Goal: Transaction & Acquisition: Purchase product/service

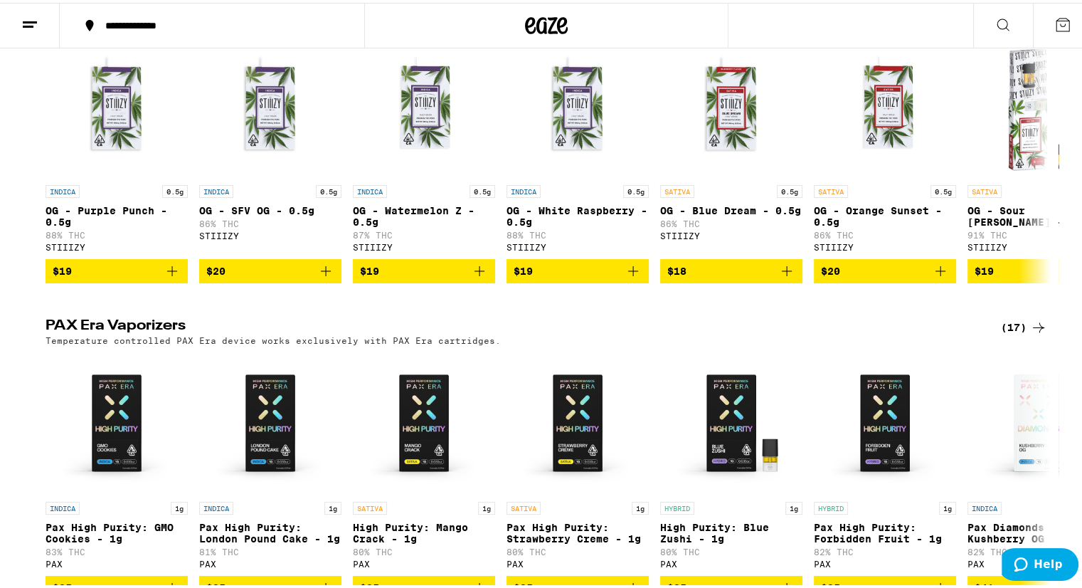
scroll to position [2108, 0]
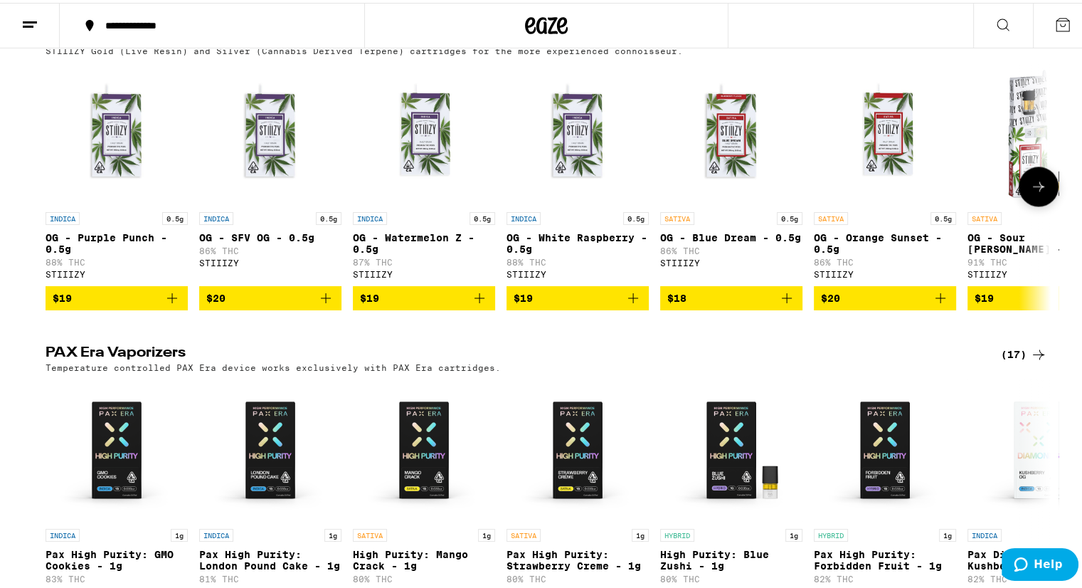
click at [1037, 192] on icon at bounding box center [1038, 183] width 17 height 17
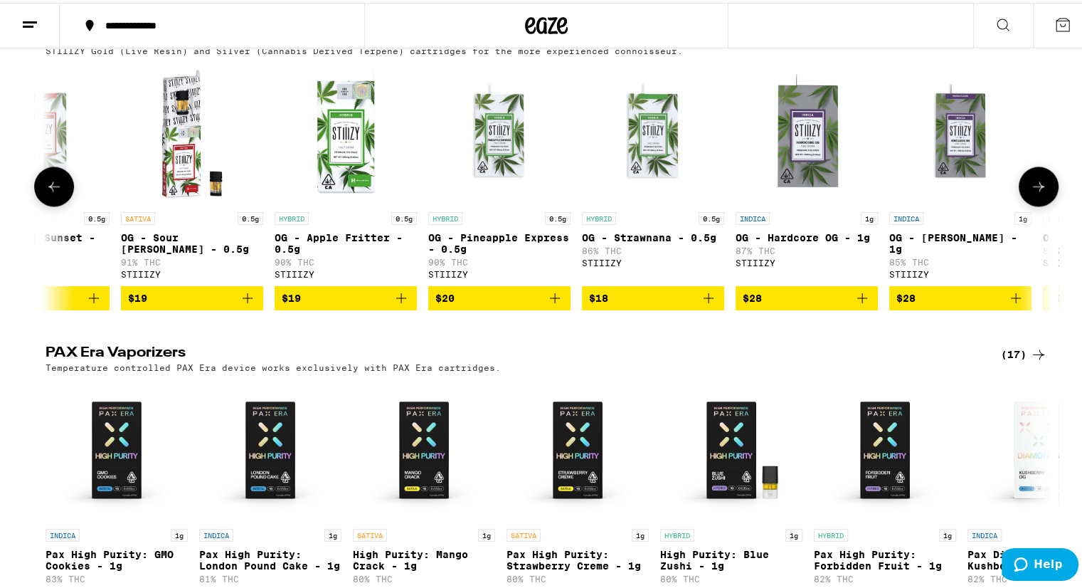
click at [1037, 192] on icon at bounding box center [1038, 183] width 17 height 17
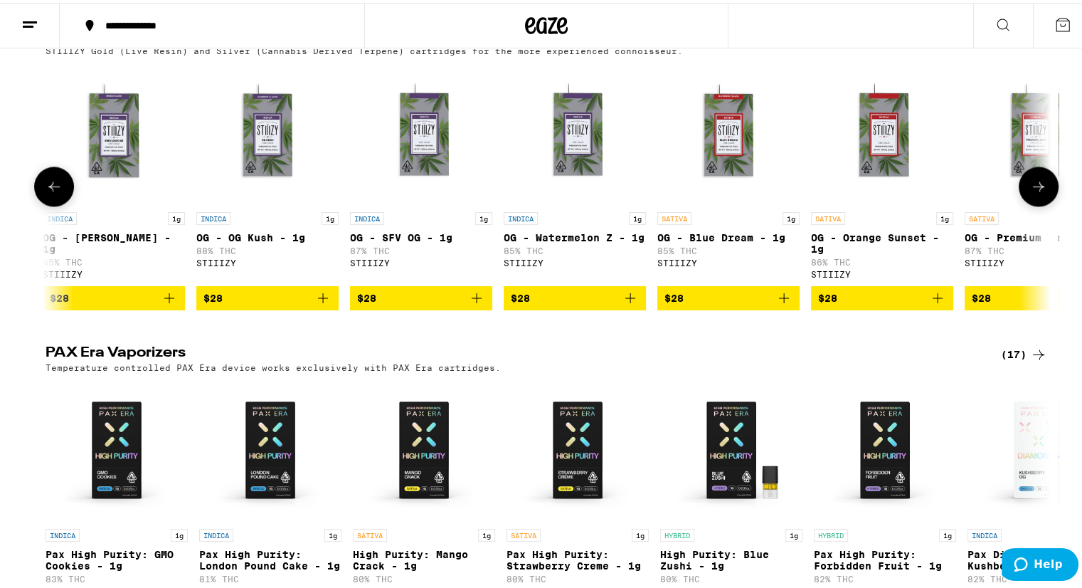
click at [1037, 192] on icon at bounding box center [1038, 183] width 17 height 17
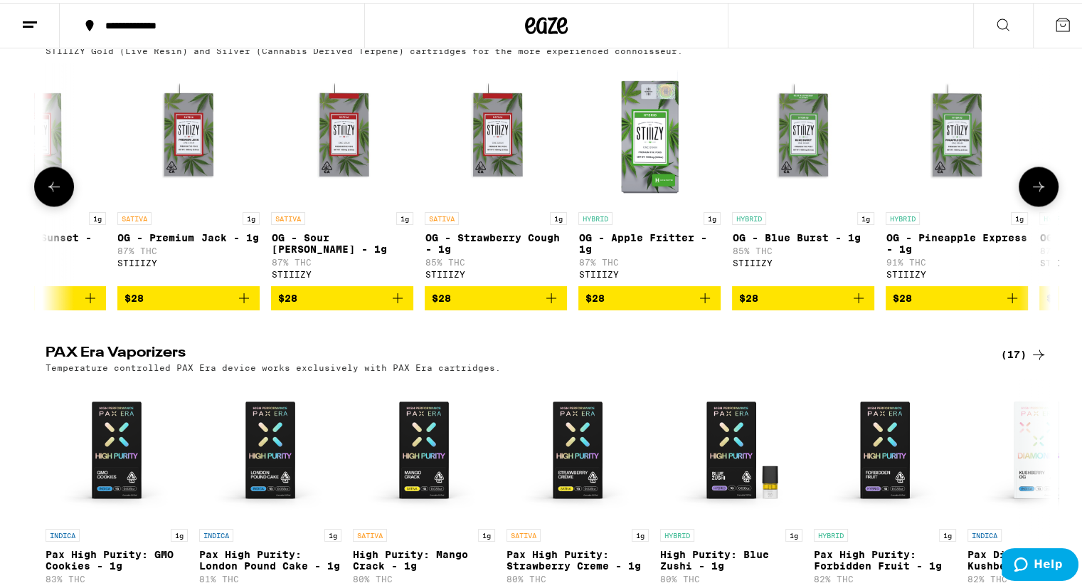
click at [1037, 192] on icon at bounding box center [1038, 183] width 17 height 17
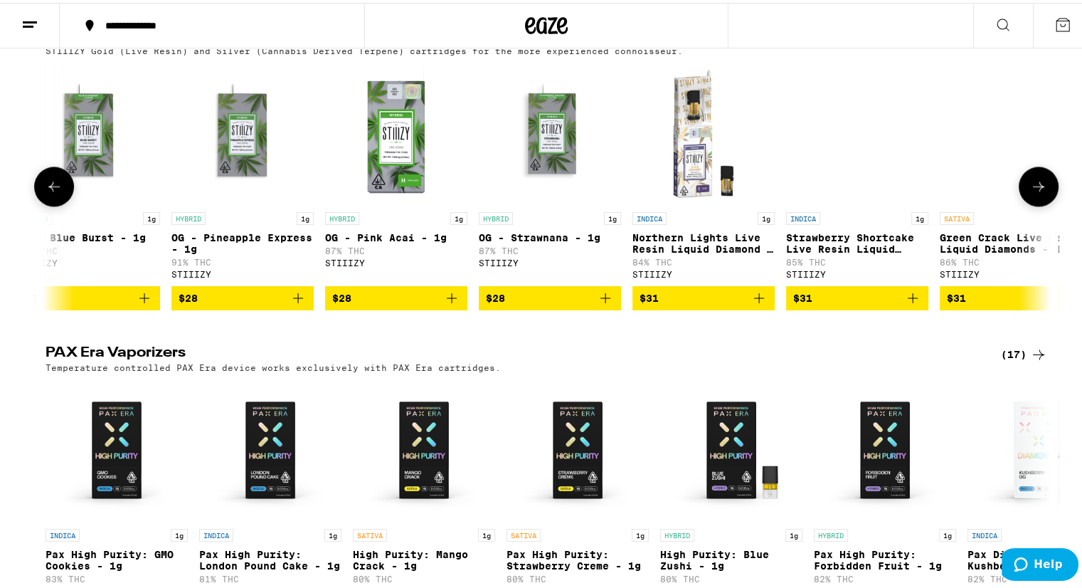
scroll to position [0, 3388]
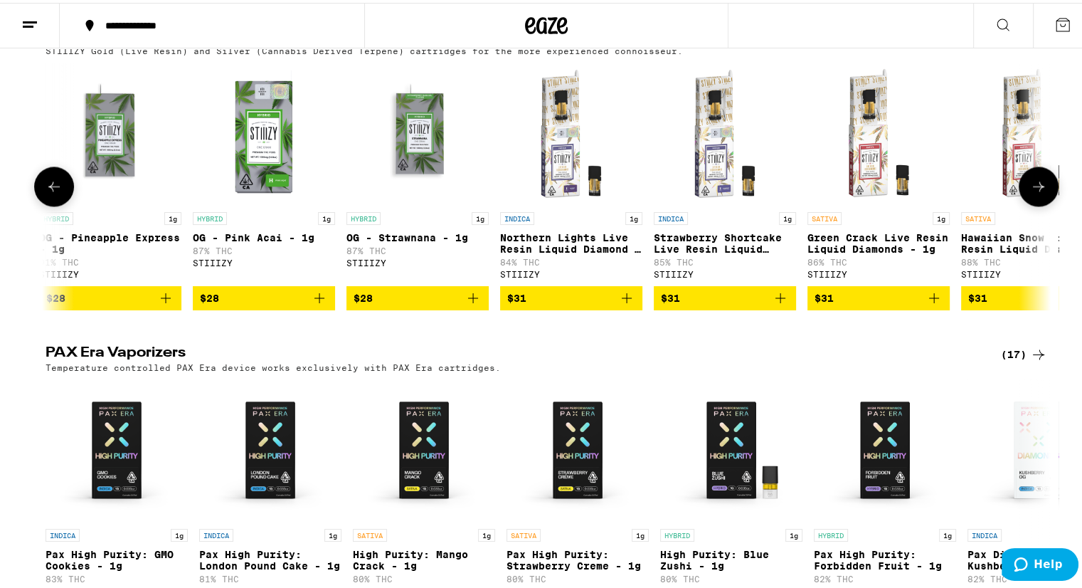
click at [1037, 192] on icon at bounding box center [1038, 183] width 17 height 17
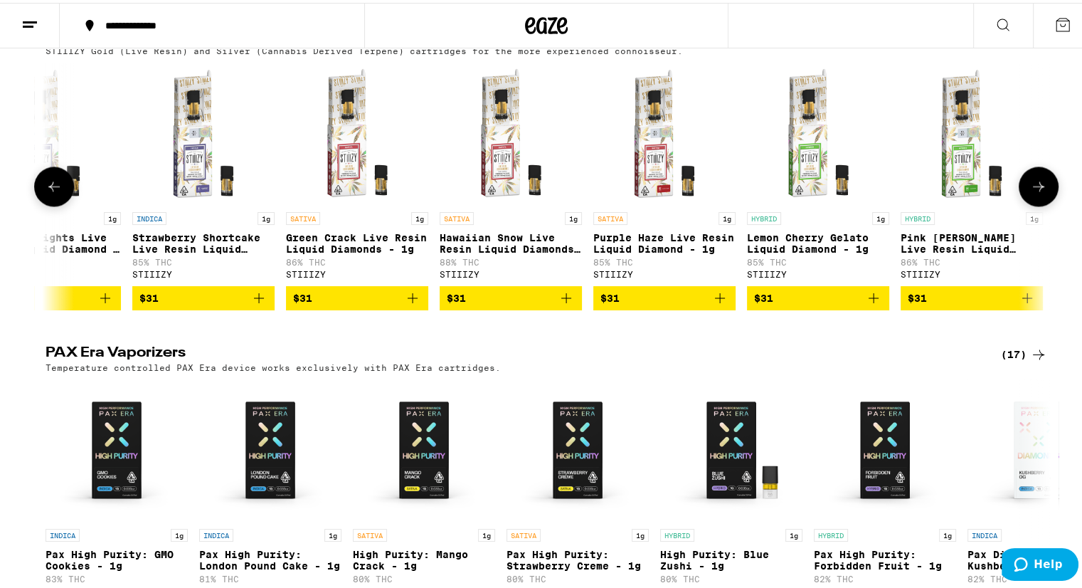
scroll to position [0, 3917]
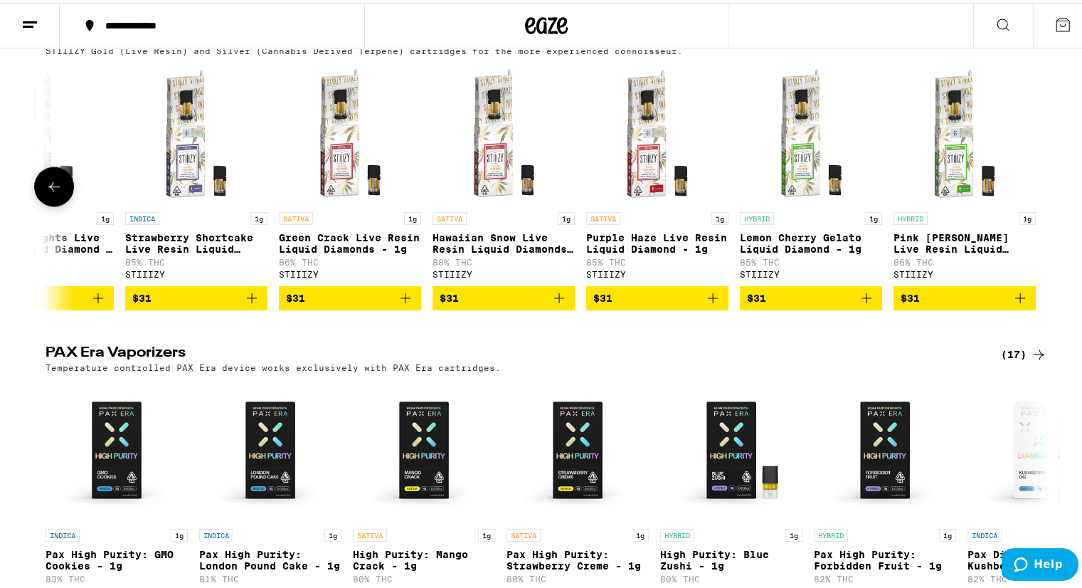
click at [1037, 204] on div at bounding box center [1039, 184] width 40 height 40
click at [54, 192] on icon at bounding box center [54, 183] width 17 height 17
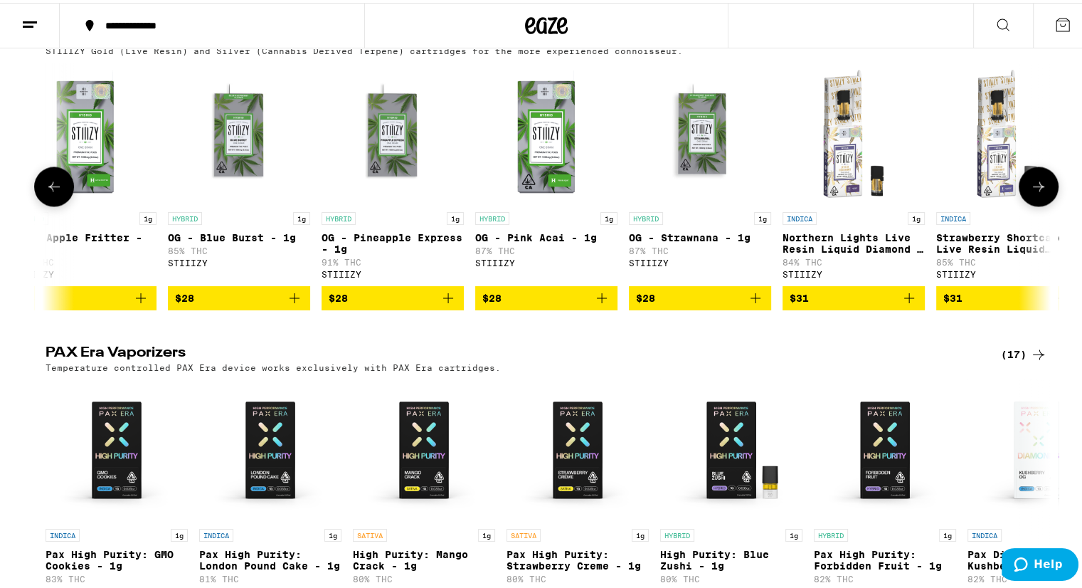
scroll to position [0, 3070]
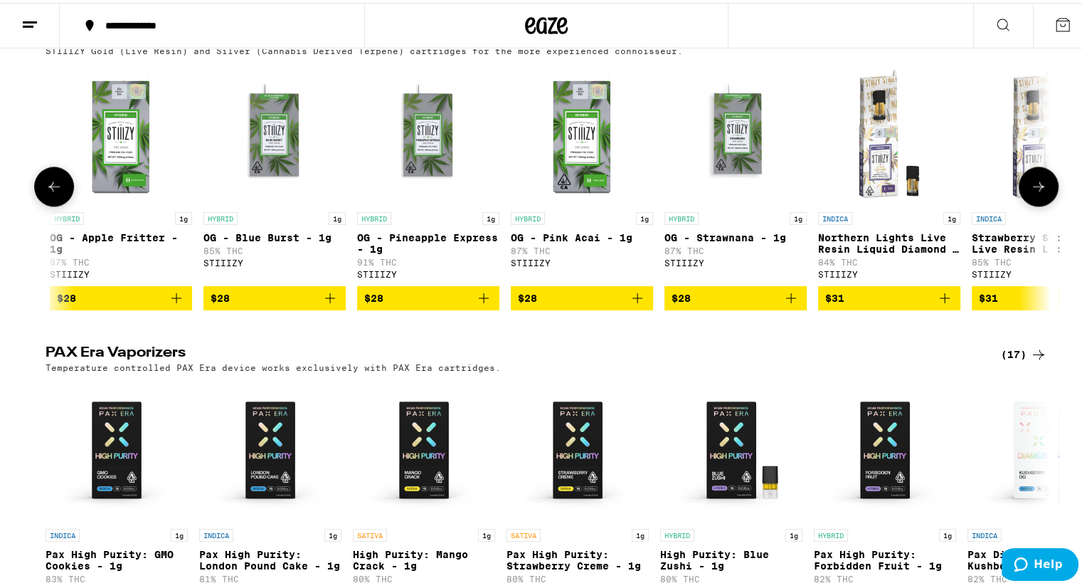
click at [51, 192] on icon at bounding box center [54, 183] width 17 height 17
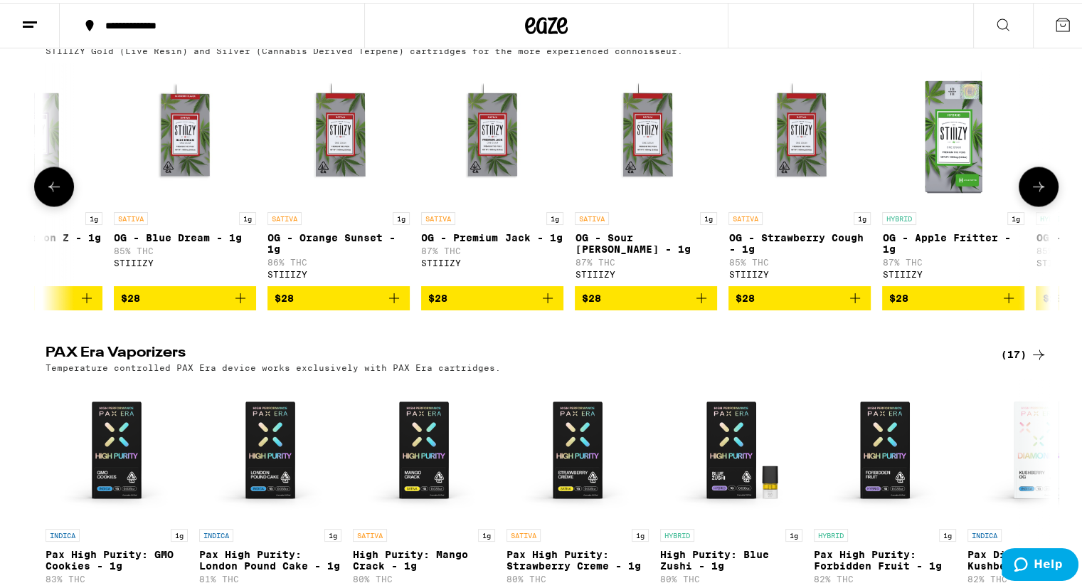
scroll to position [0, 2223]
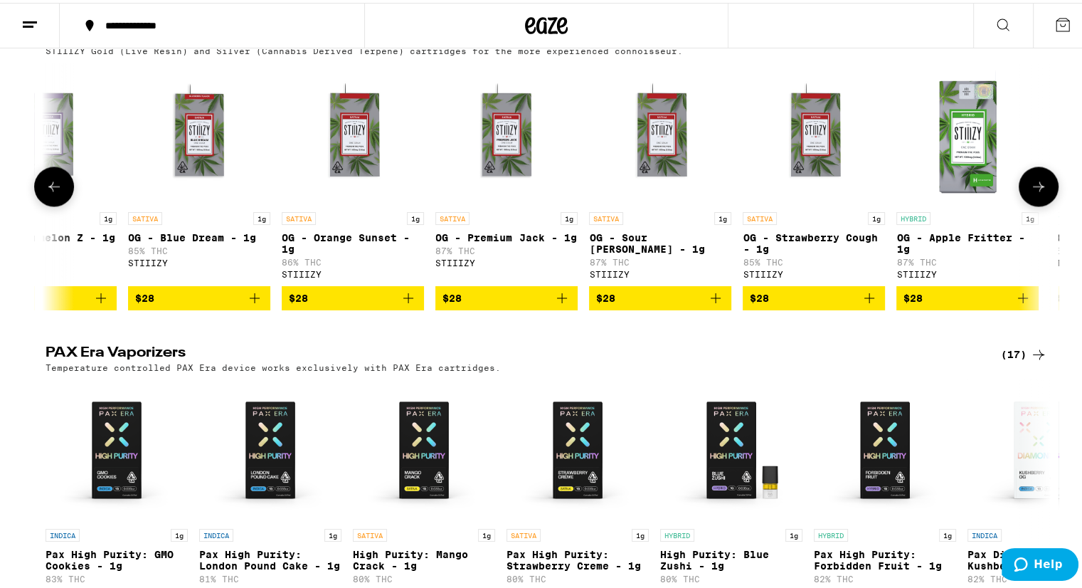
click at [57, 192] on icon at bounding box center [54, 183] width 17 height 17
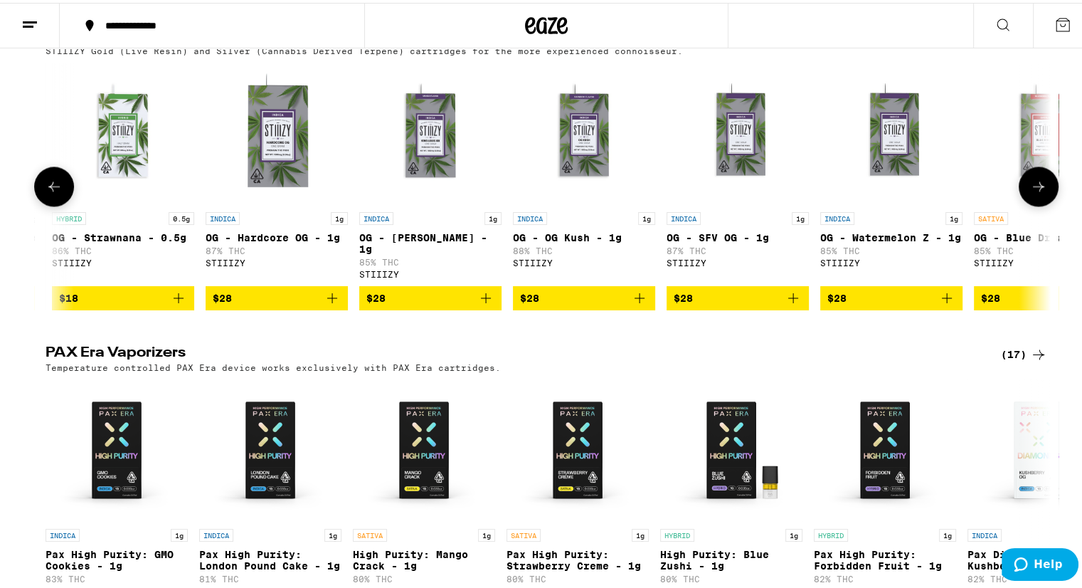
click at [58, 204] on button at bounding box center [54, 184] width 40 height 40
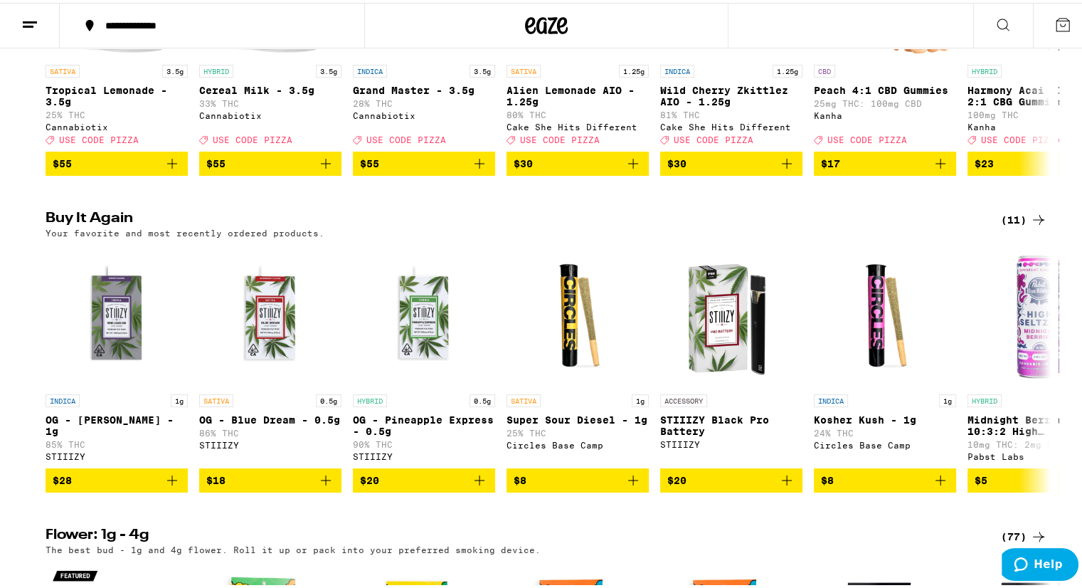
scroll to position [281, 0]
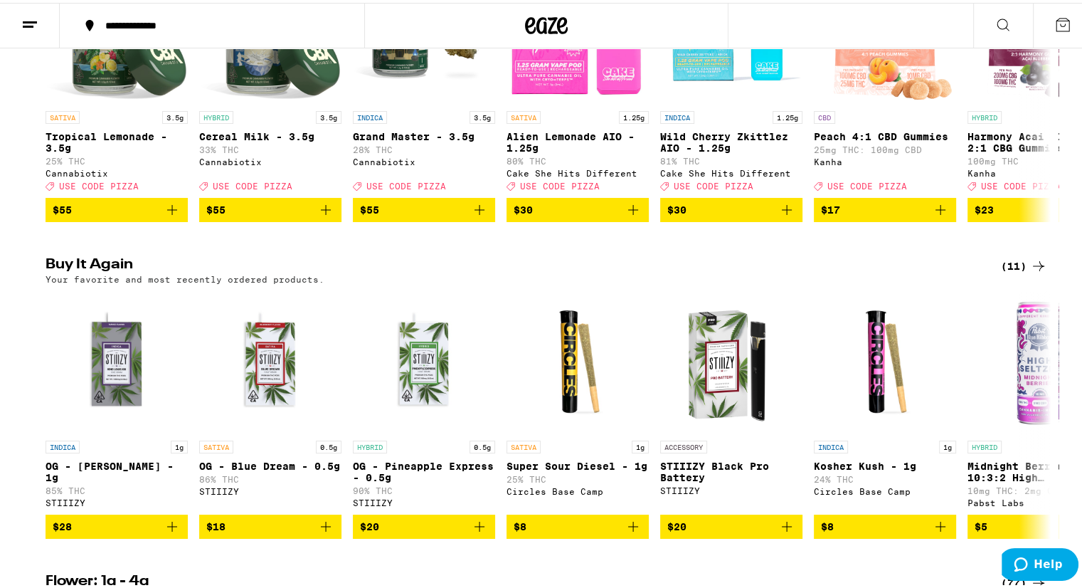
click at [1055, 26] on icon at bounding box center [1063, 22] width 17 height 17
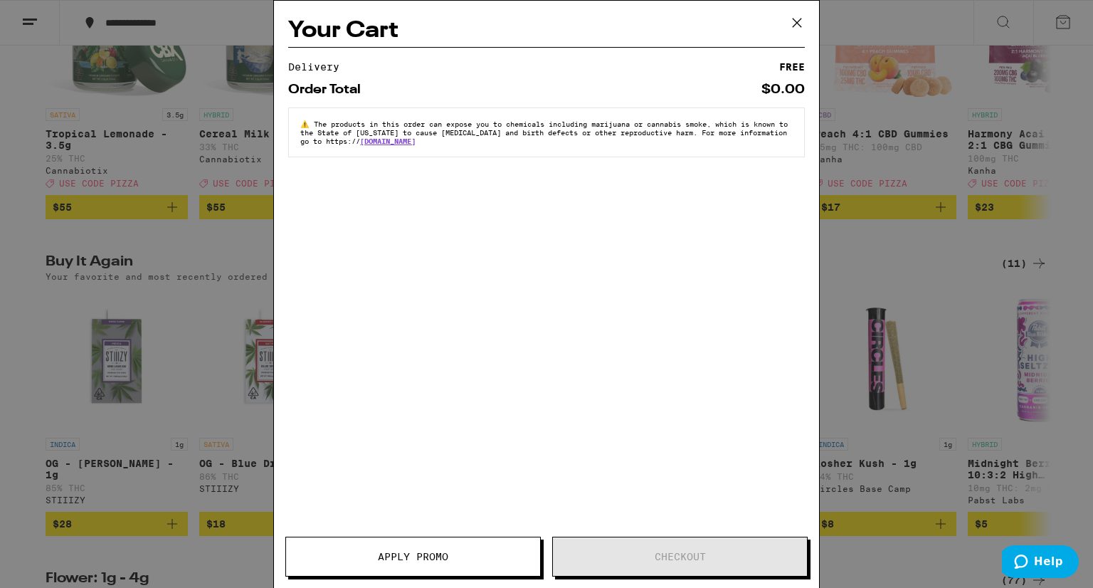
click at [801, 25] on icon at bounding box center [796, 22] width 21 height 21
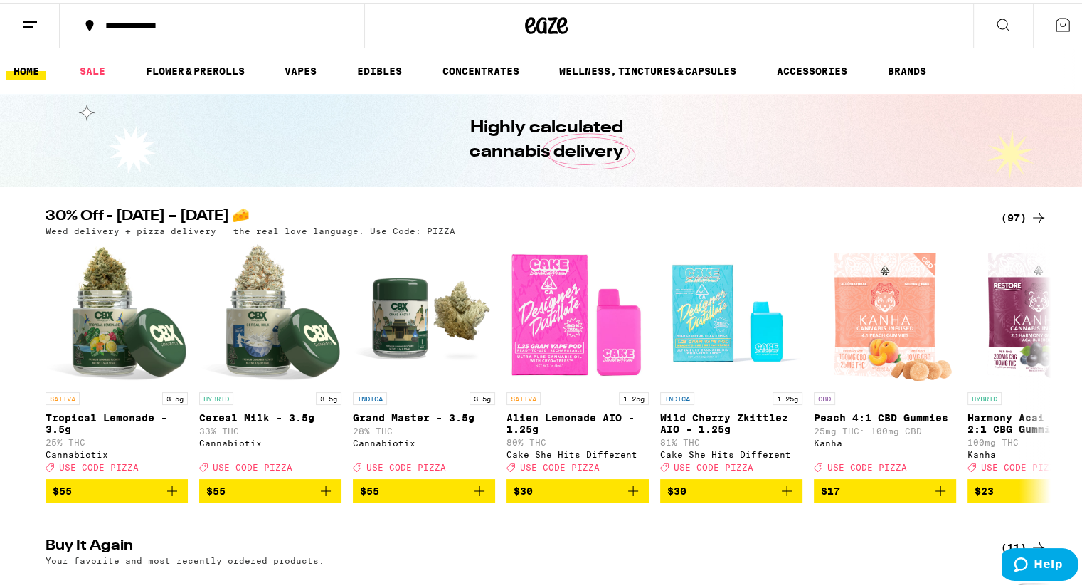
click at [995, 24] on icon at bounding box center [1003, 22] width 17 height 17
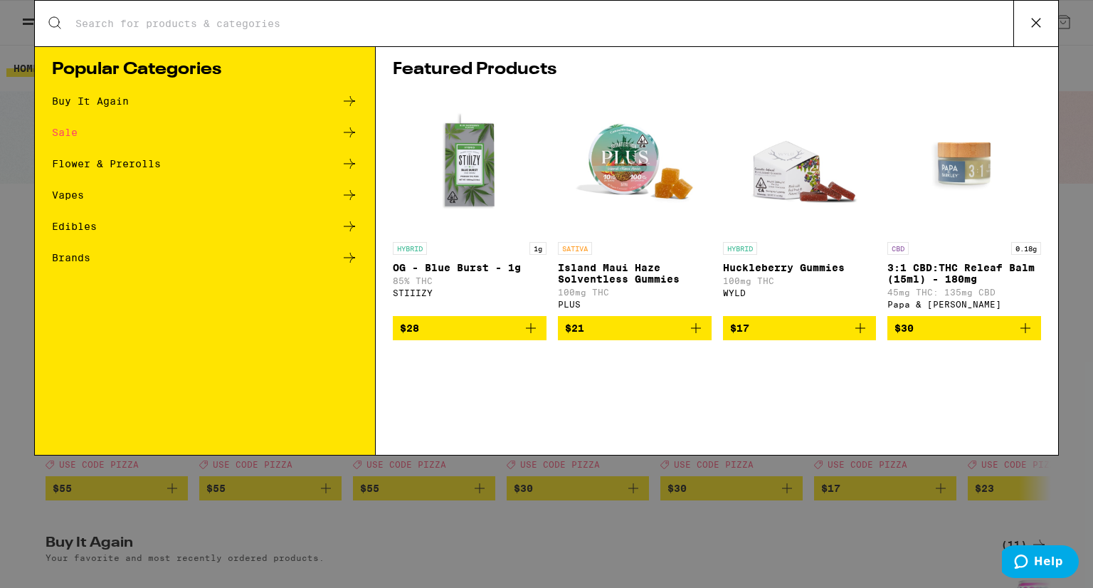
click at [344, 103] on icon at bounding box center [349, 101] width 17 height 17
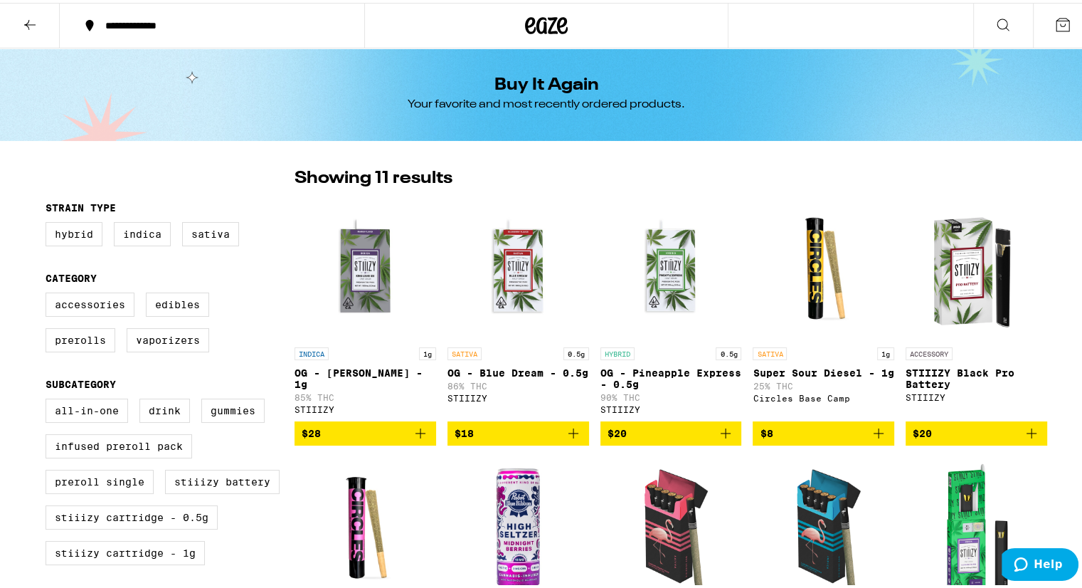
click at [1027, 434] on icon "Add to bag" at bounding box center [1032, 431] width 10 height 10
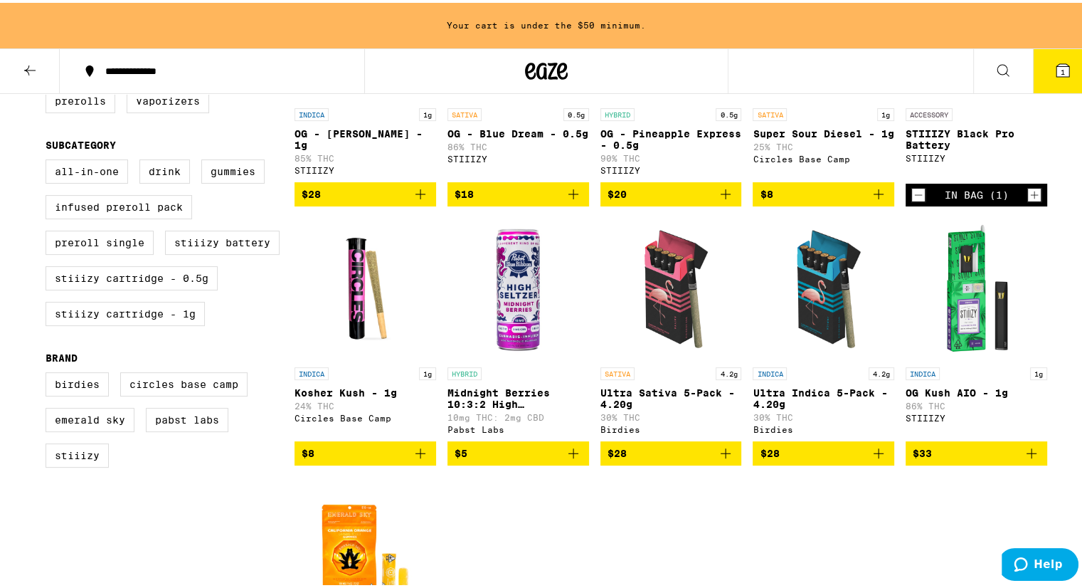
scroll to position [326, 0]
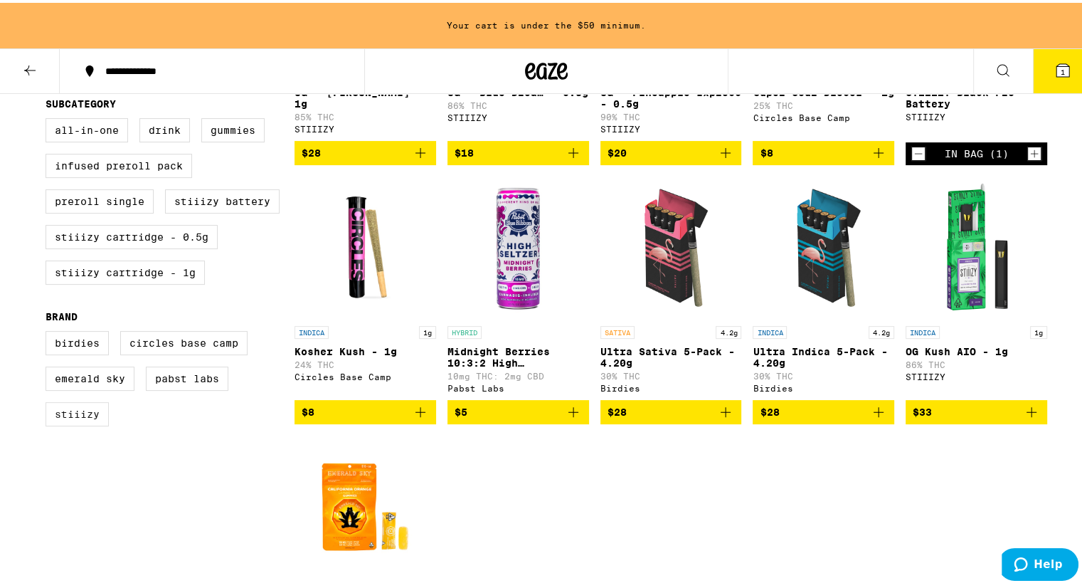
click at [70, 419] on label "STIIIZY" at bounding box center [77, 411] width 63 height 24
click at [49, 331] on input "STIIIZY" at bounding box center [48, 330] width 1 height 1
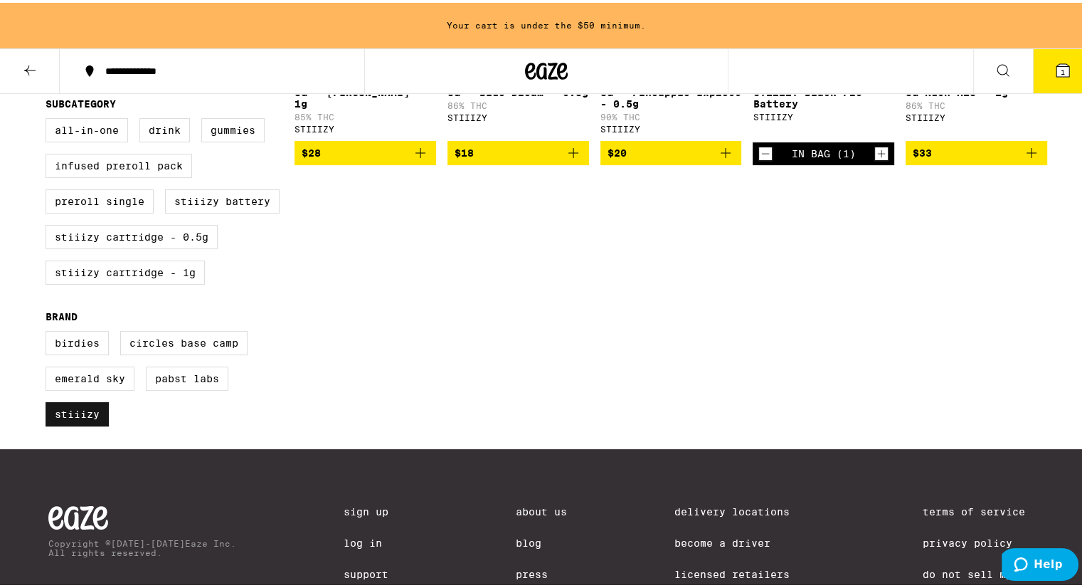
click at [78, 423] on label "STIIIZY" at bounding box center [77, 411] width 63 height 24
click at [49, 331] on input "STIIIZY" at bounding box center [48, 330] width 1 height 1
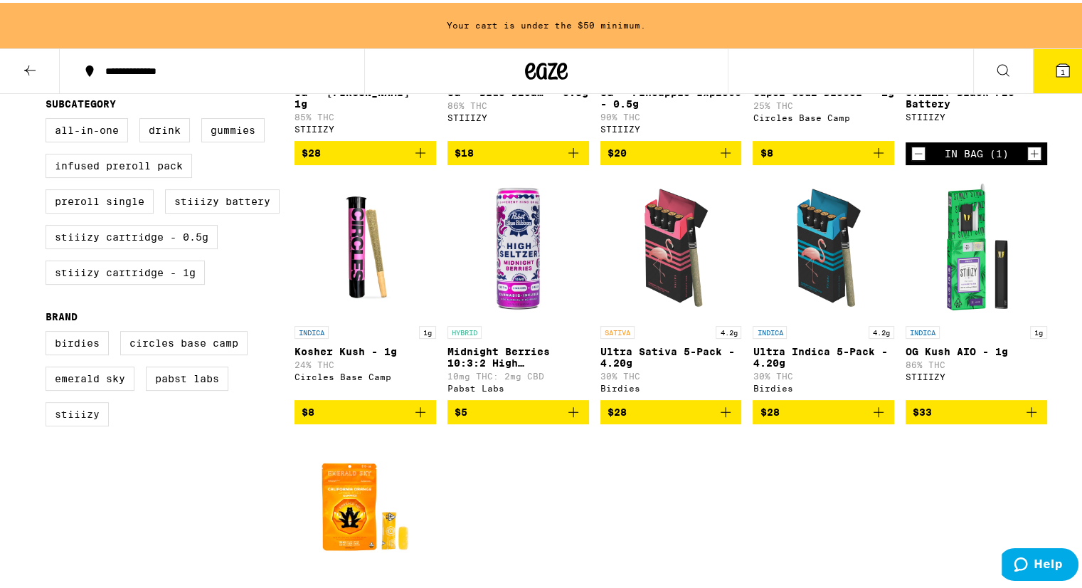
click at [78, 423] on label "STIIIZY" at bounding box center [77, 411] width 63 height 24
click at [49, 331] on input "STIIIZY" at bounding box center [48, 330] width 1 height 1
checkbox input "true"
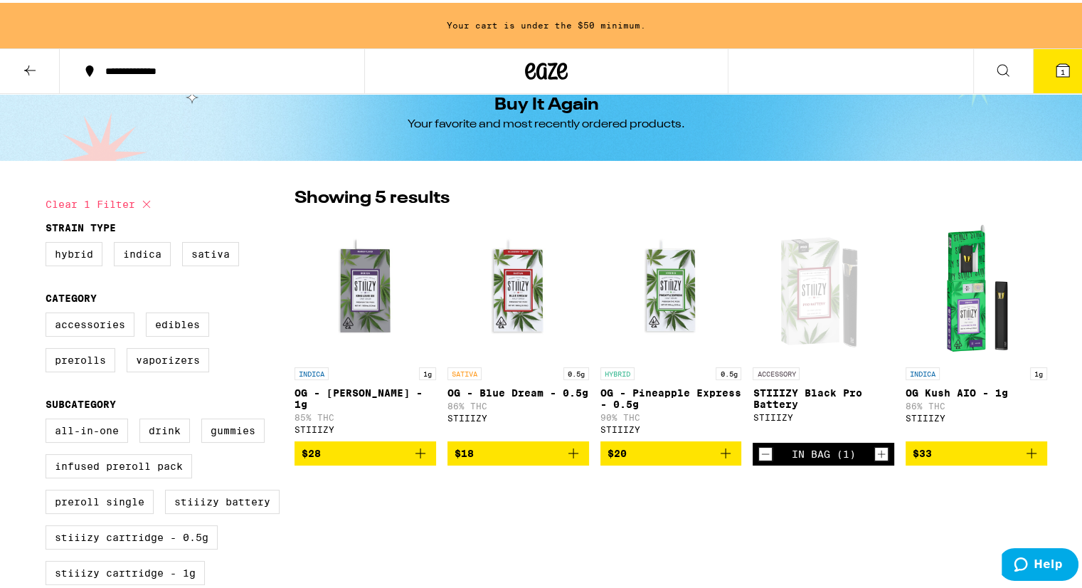
scroll to position [23, 0]
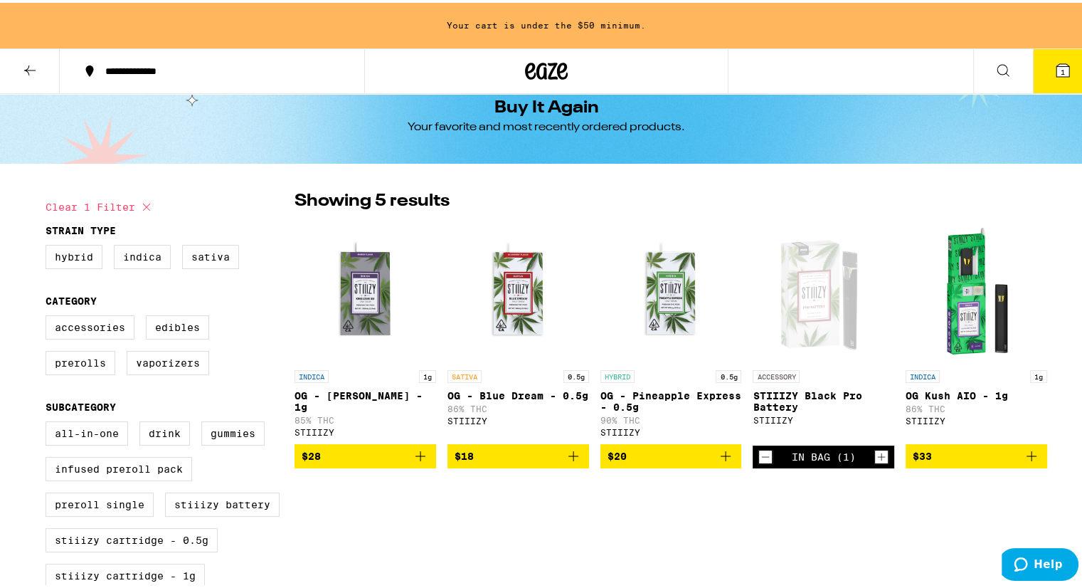
click at [23, 66] on icon at bounding box center [29, 67] width 17 height 17
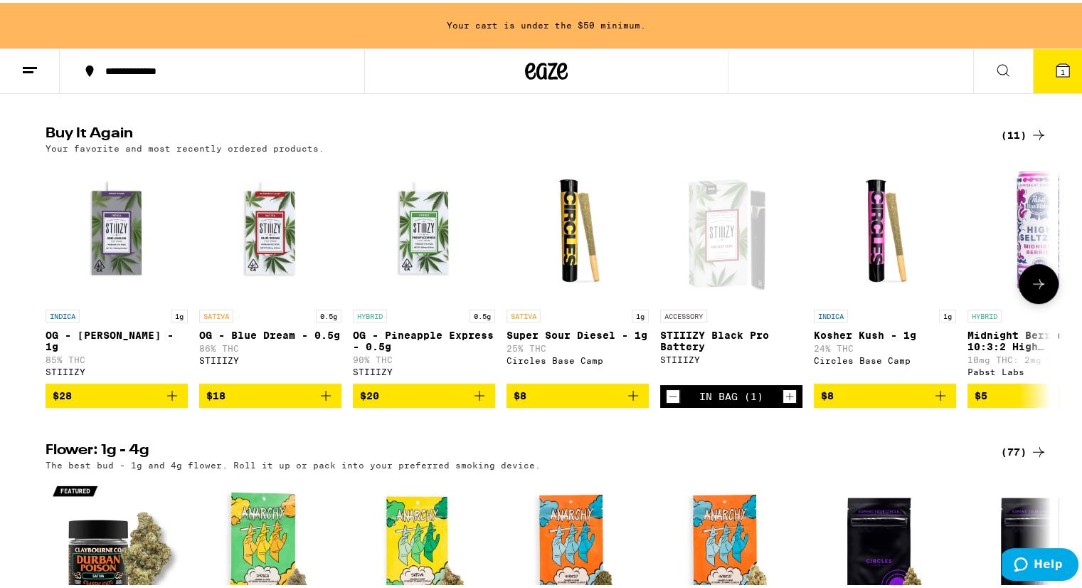
click at [1034, 290] on icon at bounding box center [1038, 281] width 17 height 17
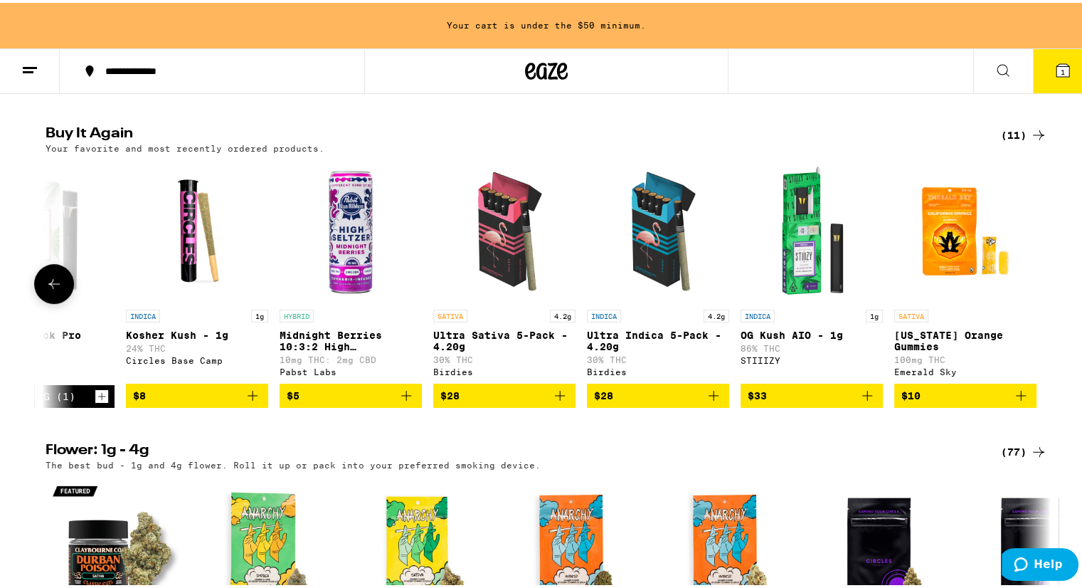
scroll to position [0, 689]
click at [1035, 297] on div at bounding box center [1039, 281] width 40 height 40
click at [48, 290] on icon at bounding box center [54, 281] width 17 height 17
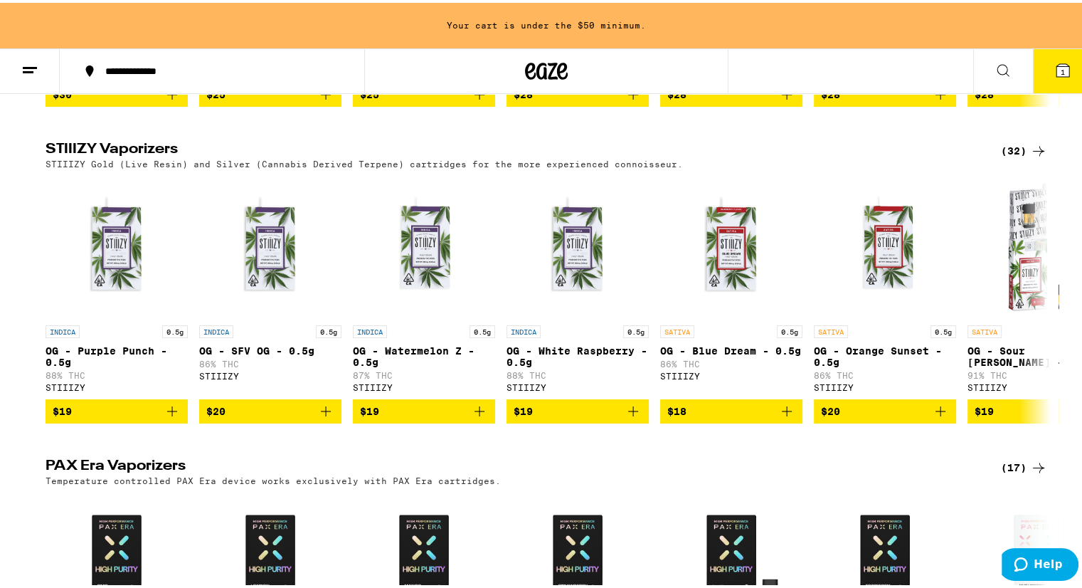
scroll to position [2114, 0]
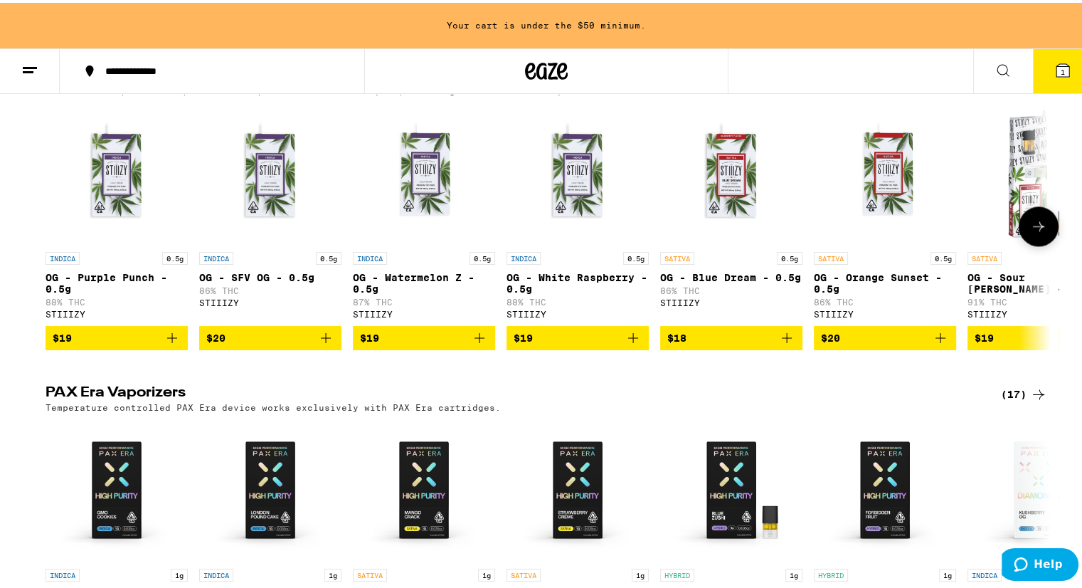
click at [1034, 232] on icon at bounding box center [1038, 223] width 17 height 17
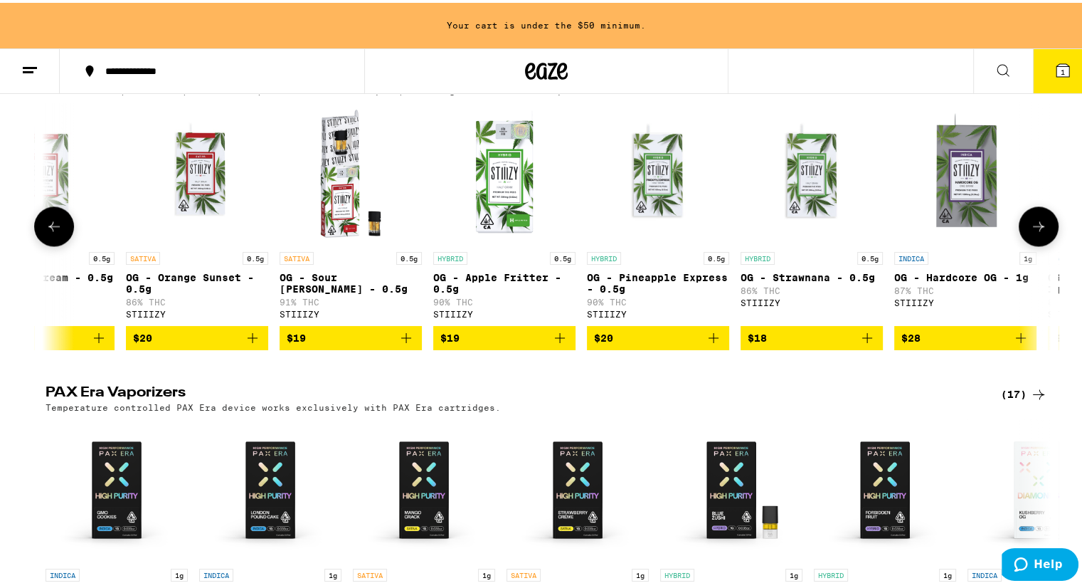
scroll to position [0, 847]
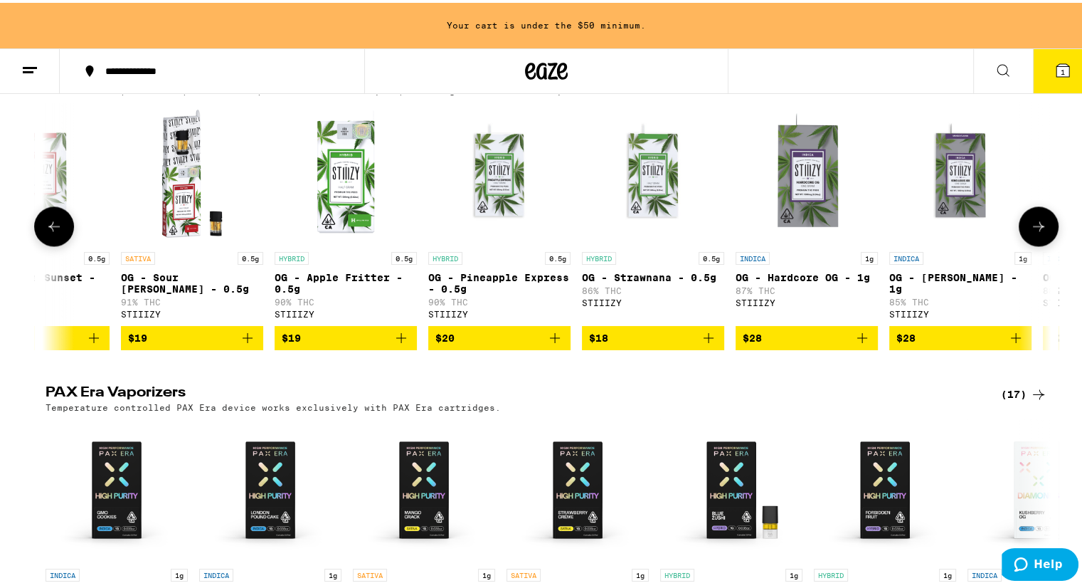
click at [1034, 232] on icon at bounding box center [1038, 223] width 17 height 17
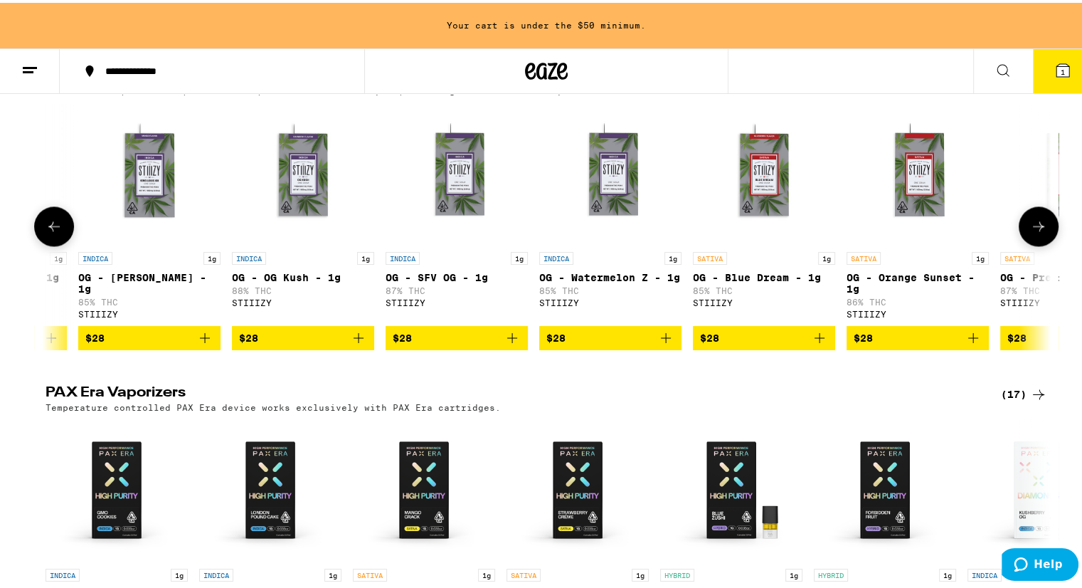
scroll to position [0, 1694]
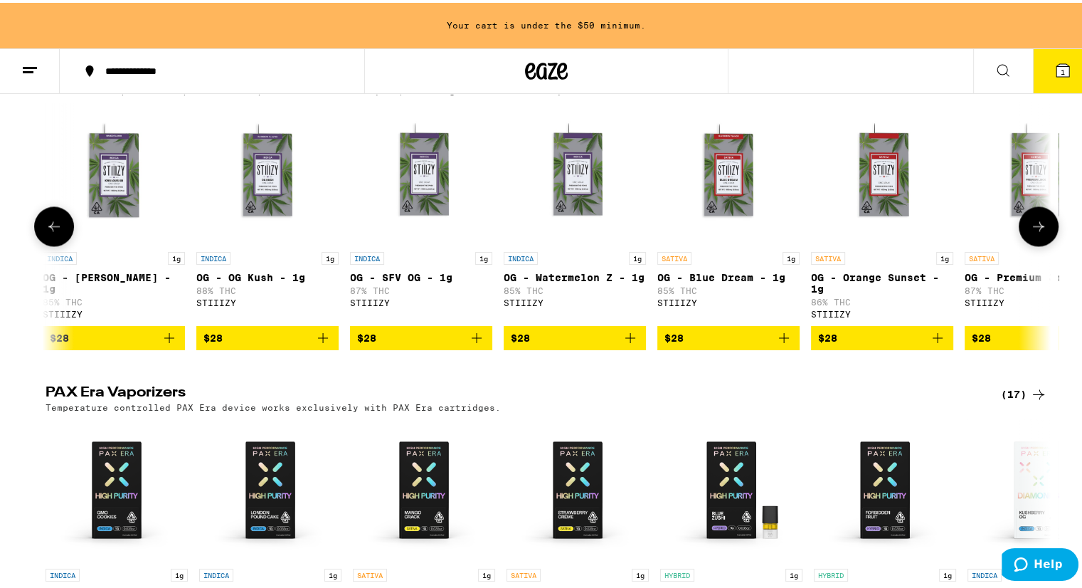
click at [1034, 232] on icon at bounding box center [1038, 223] width 17 height 17
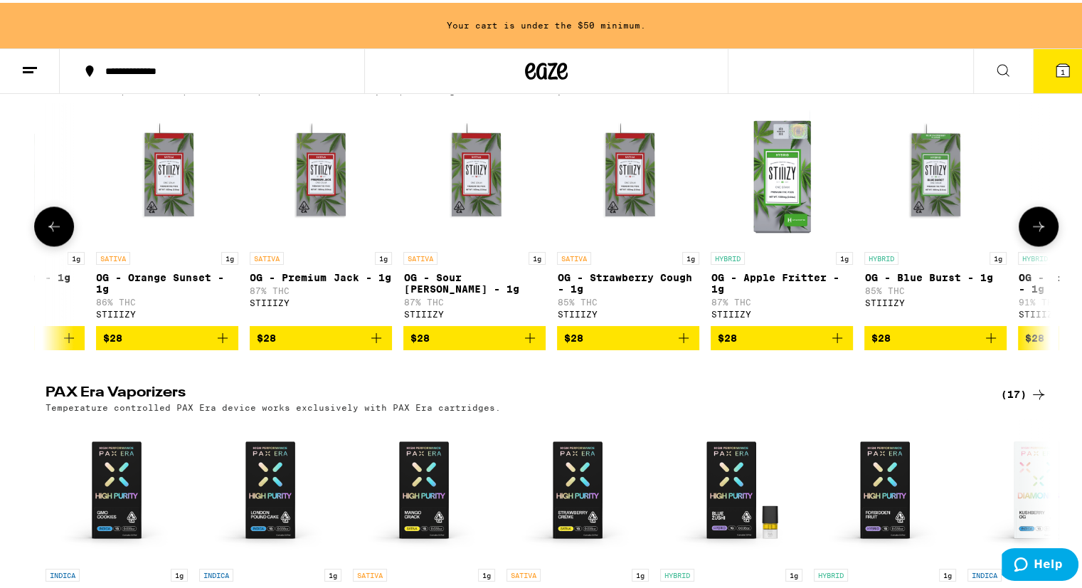
scroll to position [0, 2541]
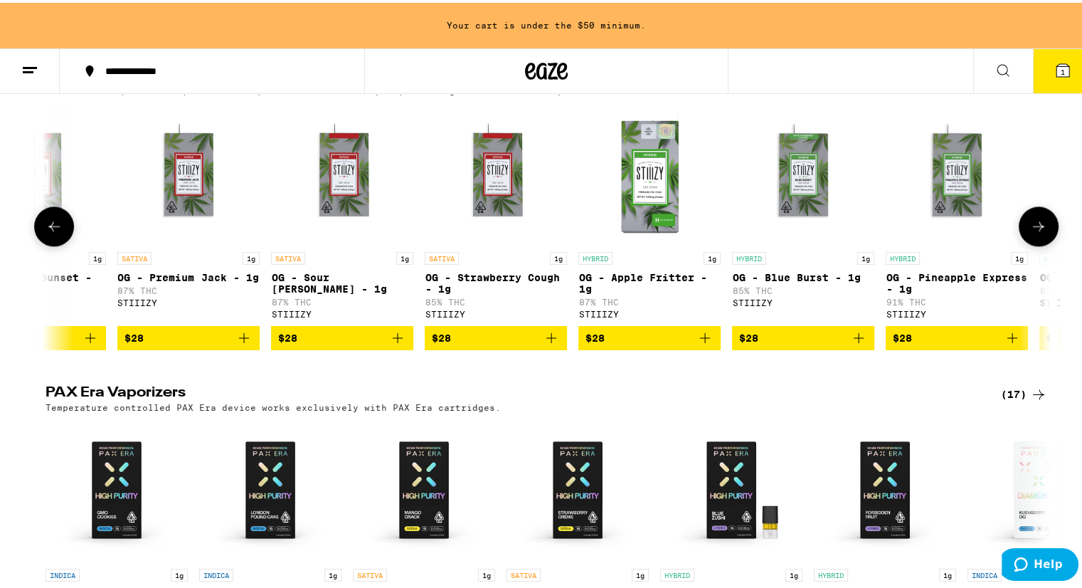
click at [1034, 232] on icon at bounding box center [1038, 223] width 17 height 17
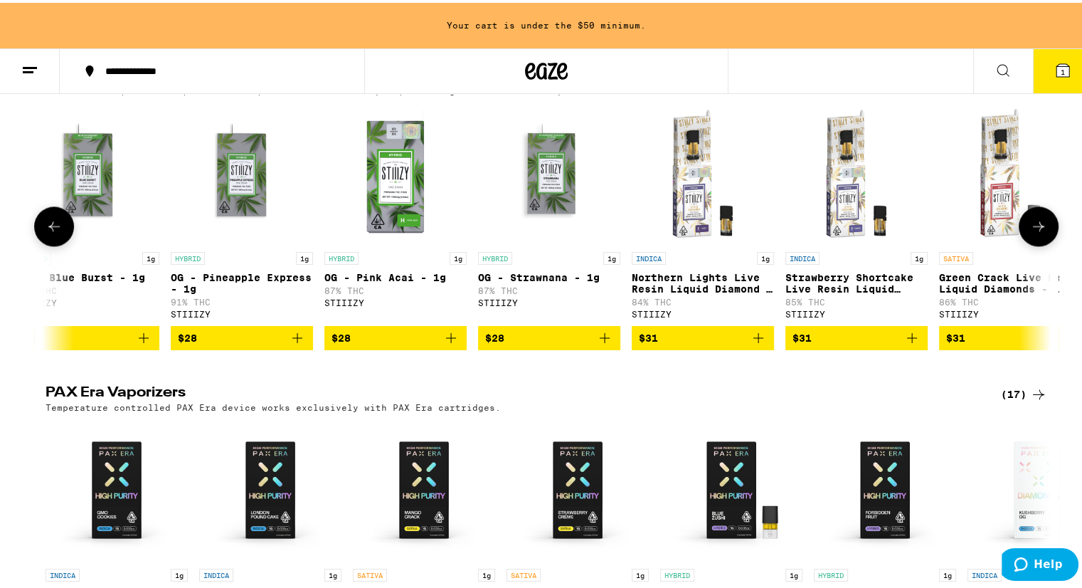
scroll to position [0, 3388]
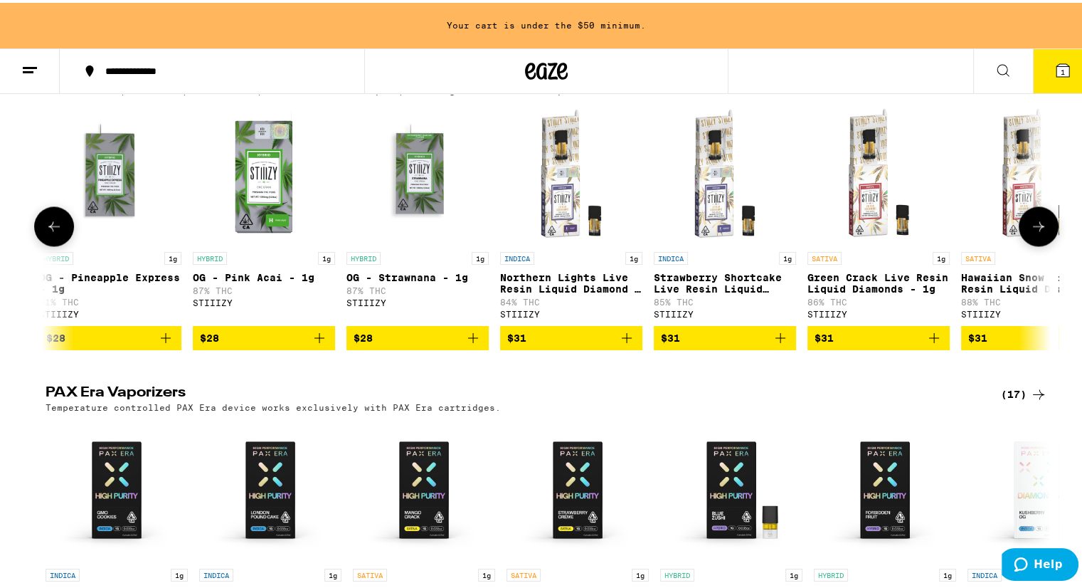
click at [1034, 232] on icon at bounding box center [1038, 223] width 17 height 17
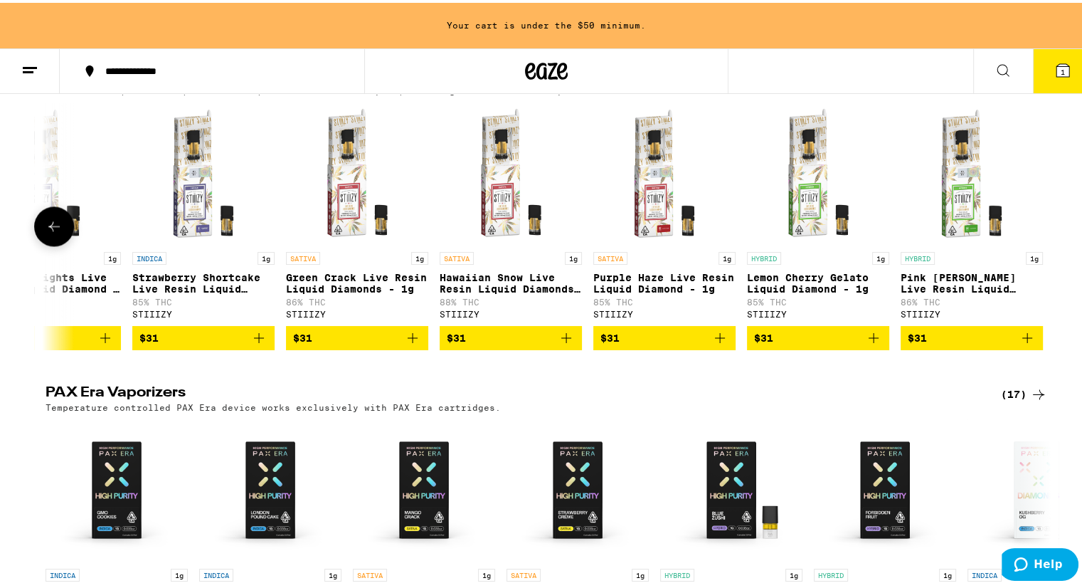
scroll to position [0, 3917]
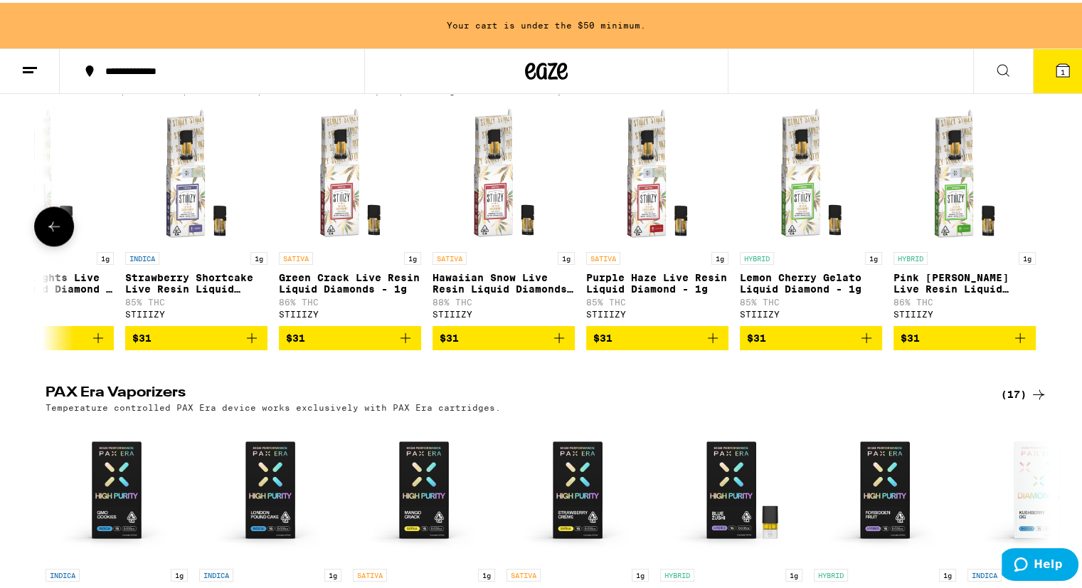
click at [1034, 243] on div at bounding box center [1039, 224] width 40 height 40
click at [57, 232] on icon at bounding box center [54, 223] width 17 height 17
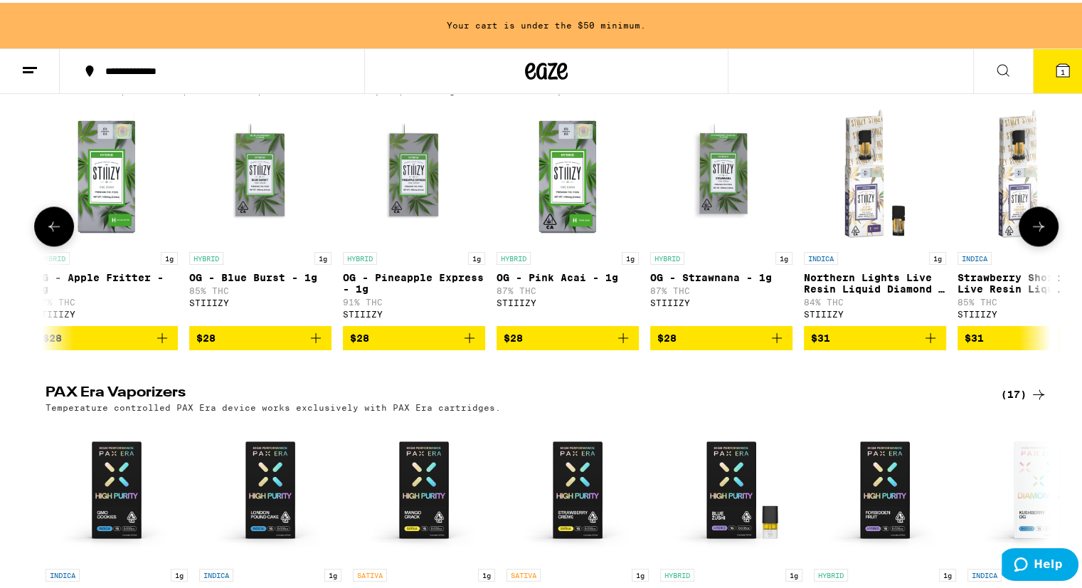
scroll to position [0, 3070]
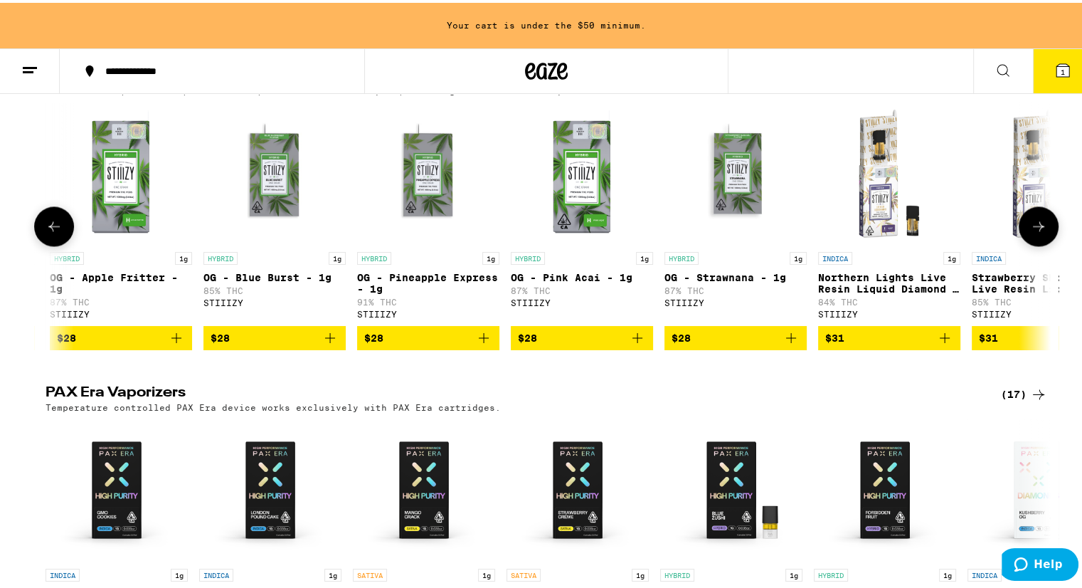
click at [55, 232] on icon at bounding box center [54, 223] width 17 height 17
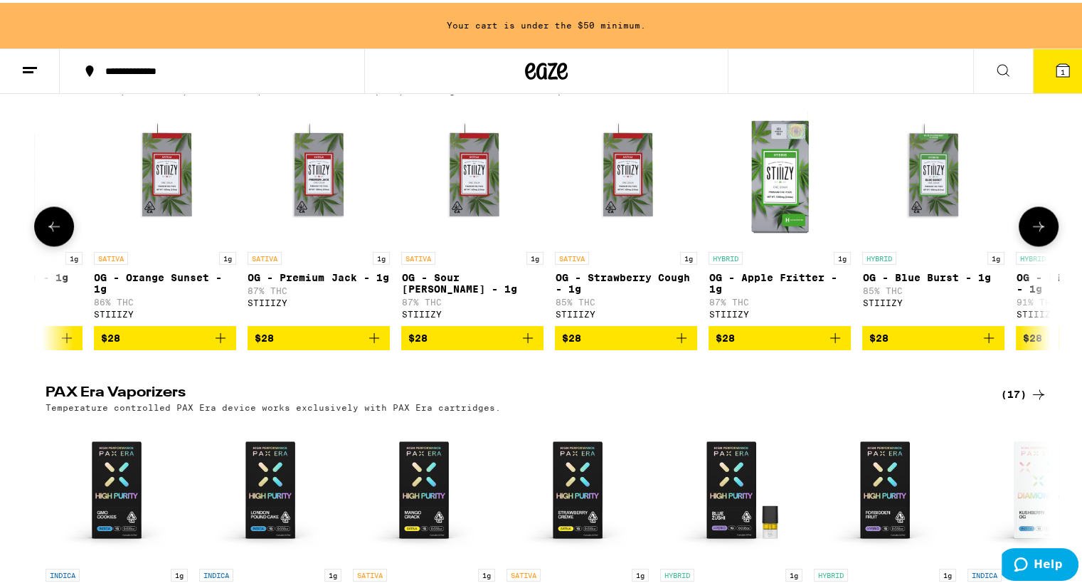
scroll to position [0, 2223]
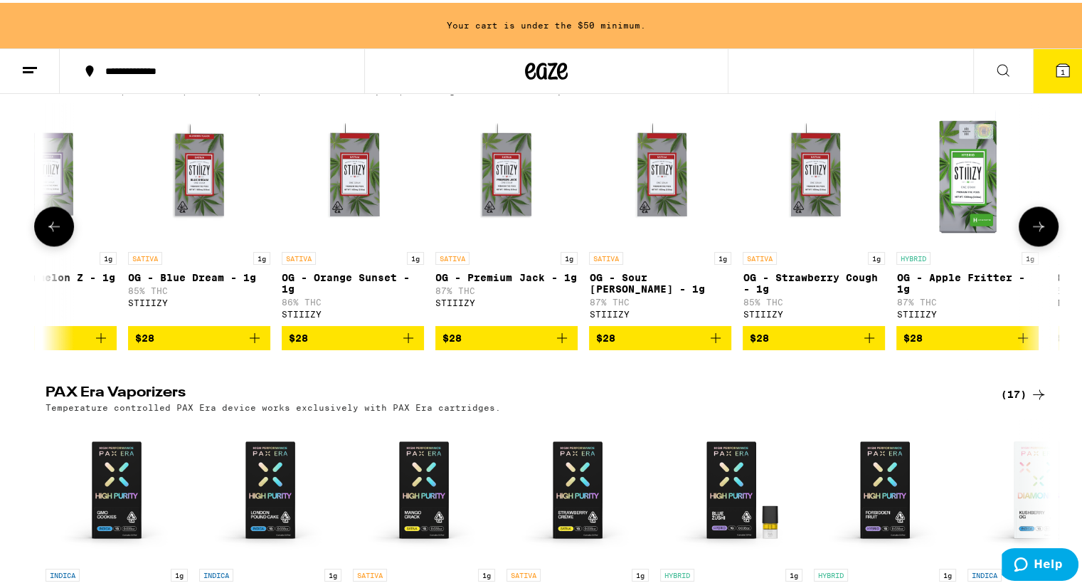
click at [56, 232] on icon at bounding box center [54, 223] width 17 height 17
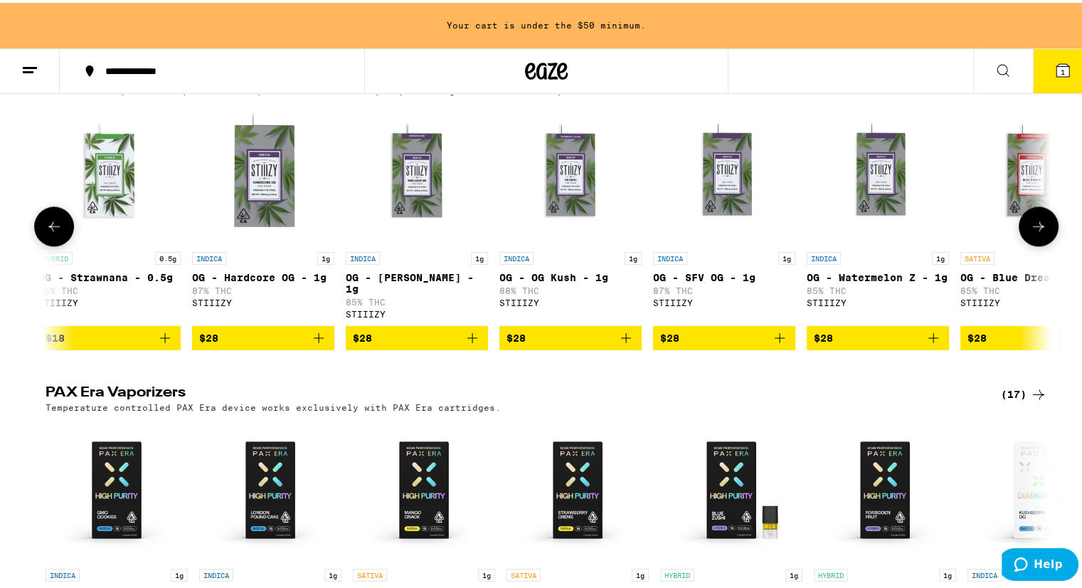
scroll to position [0, 1377]
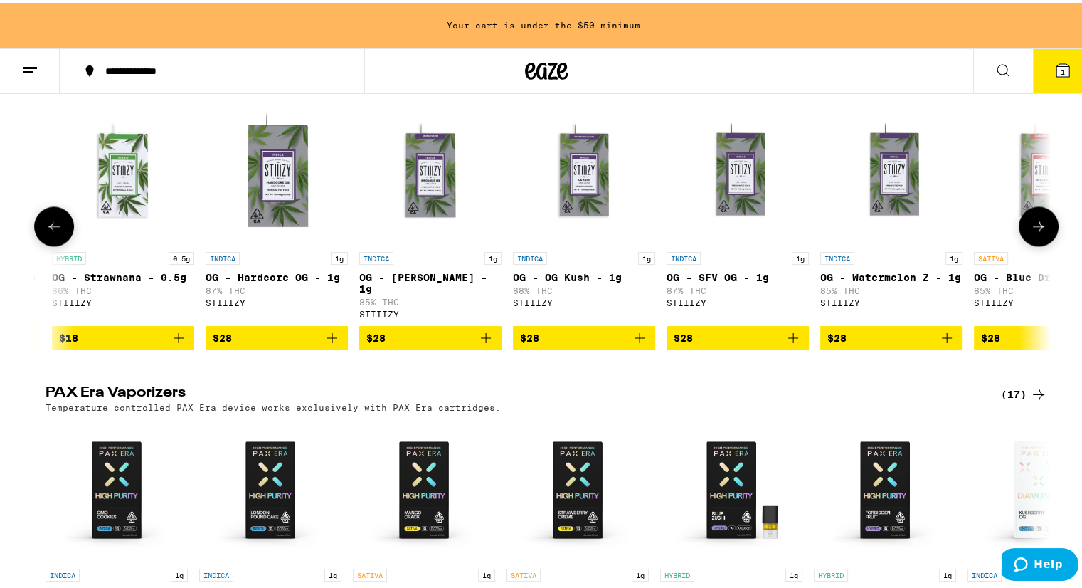
click at [325, 344] on icon "Add to bag" at bounding box center [332, 335] width 17 height 17
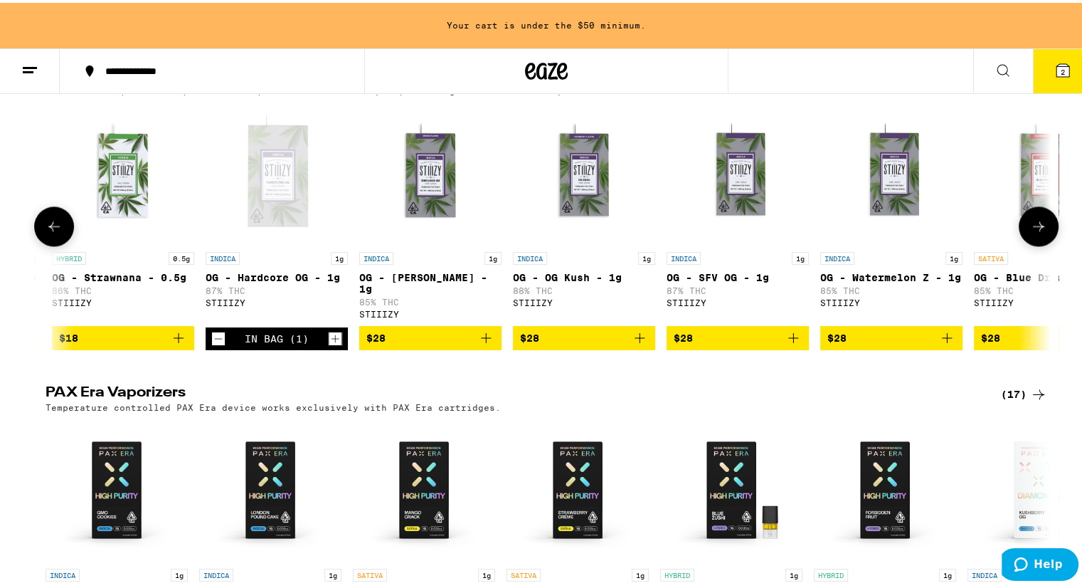
click at [53, 232] on icon at bounding box center [54, 223] width 17 height 17
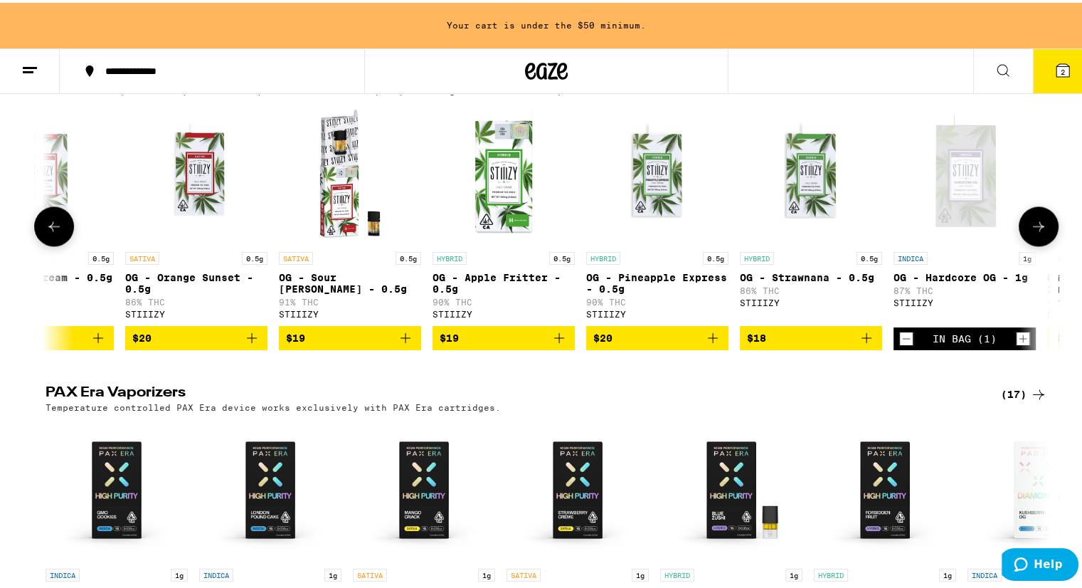
scroll to position [0, 530]
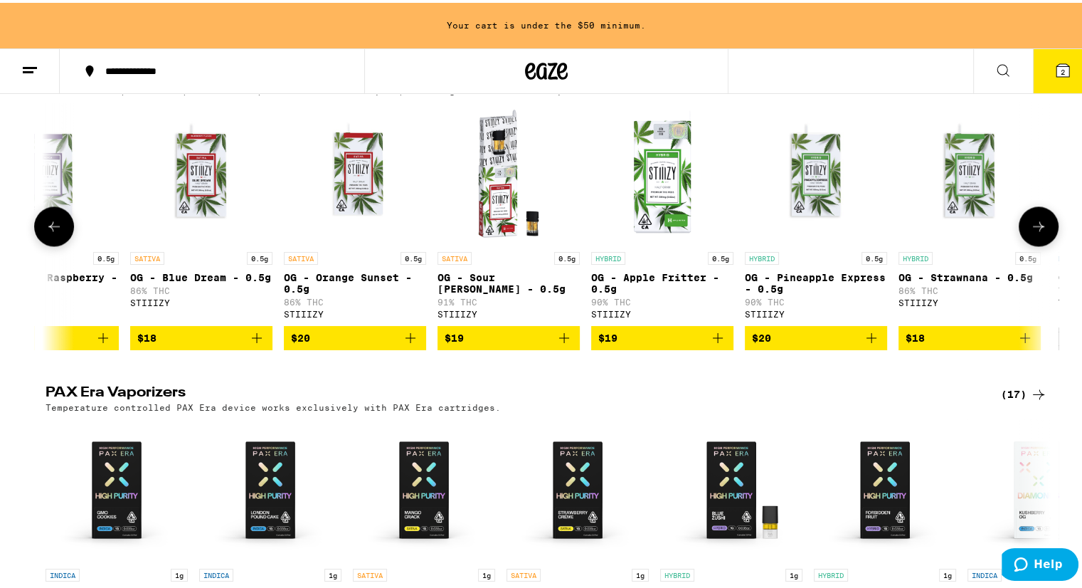
click at [867, 340] on icon "Add to bag" at bounding box center [872, 335] width 10 height 10
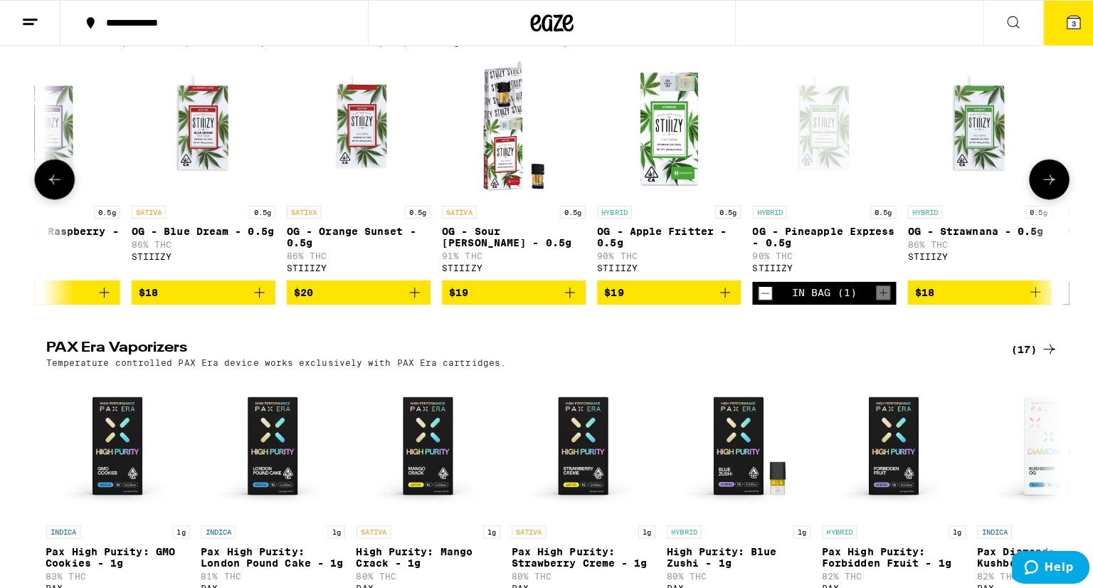
scroll to position [2068, 0]
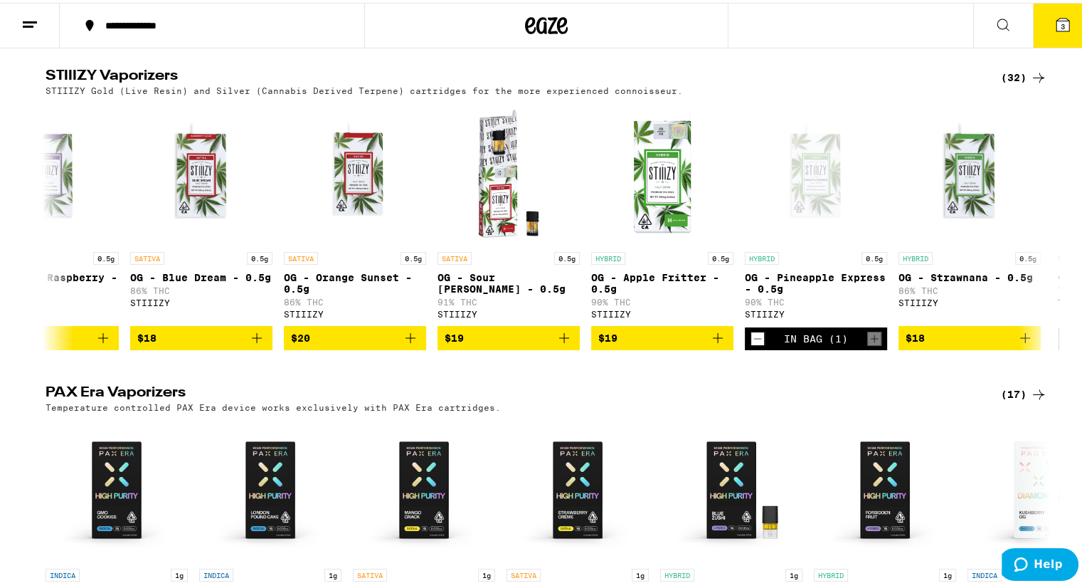
click at [1053, 33] on button "3" at bounding box center [1063, 23] width 60 height 44
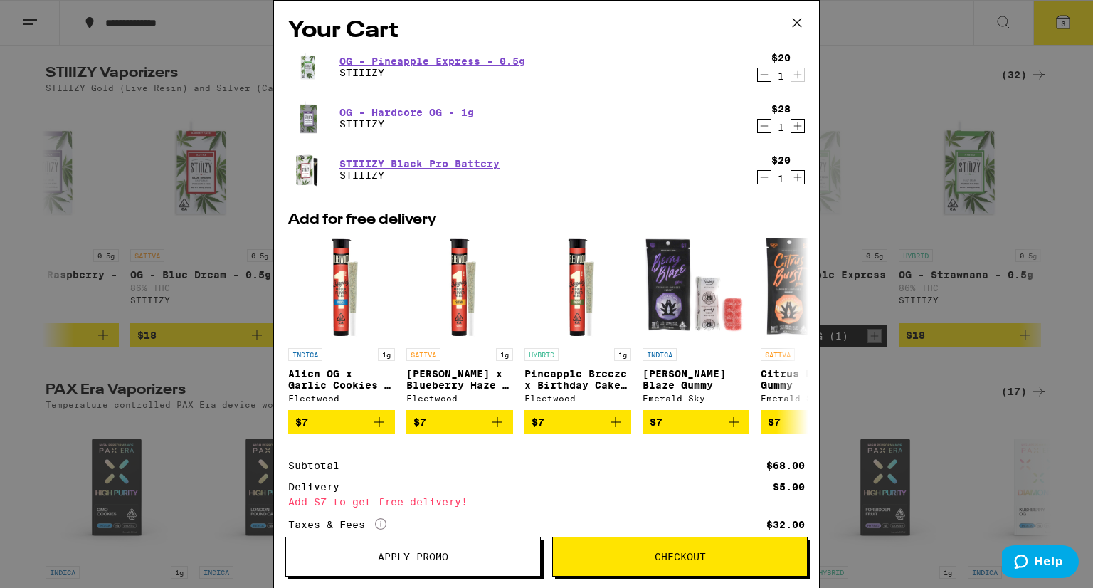
click at [758, 75] on icon "Decrement" at bounding box center [764, 74] width 13 height 17
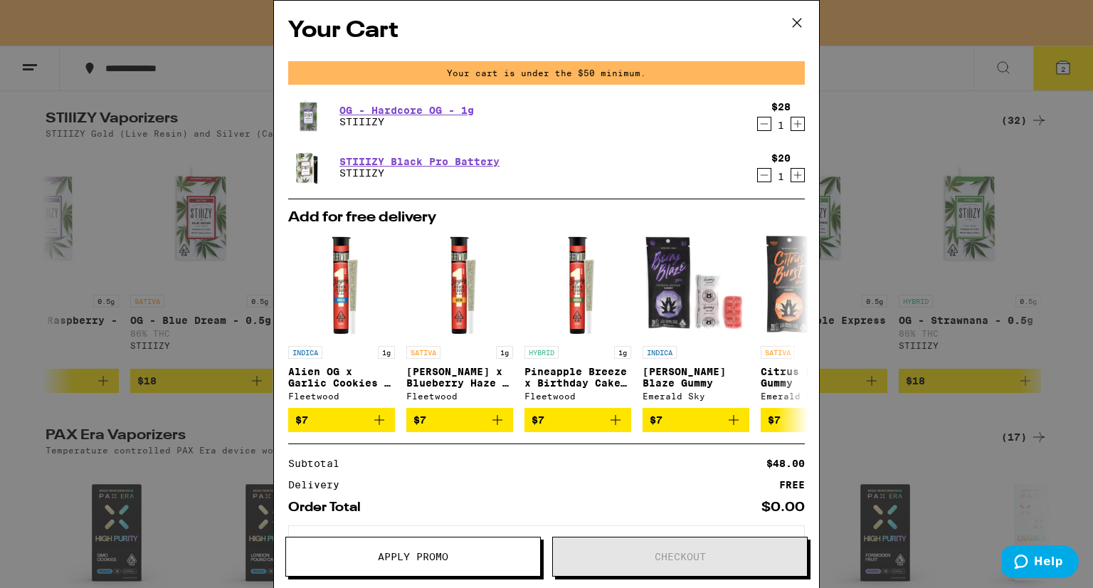
scroll to position [2114, 0]
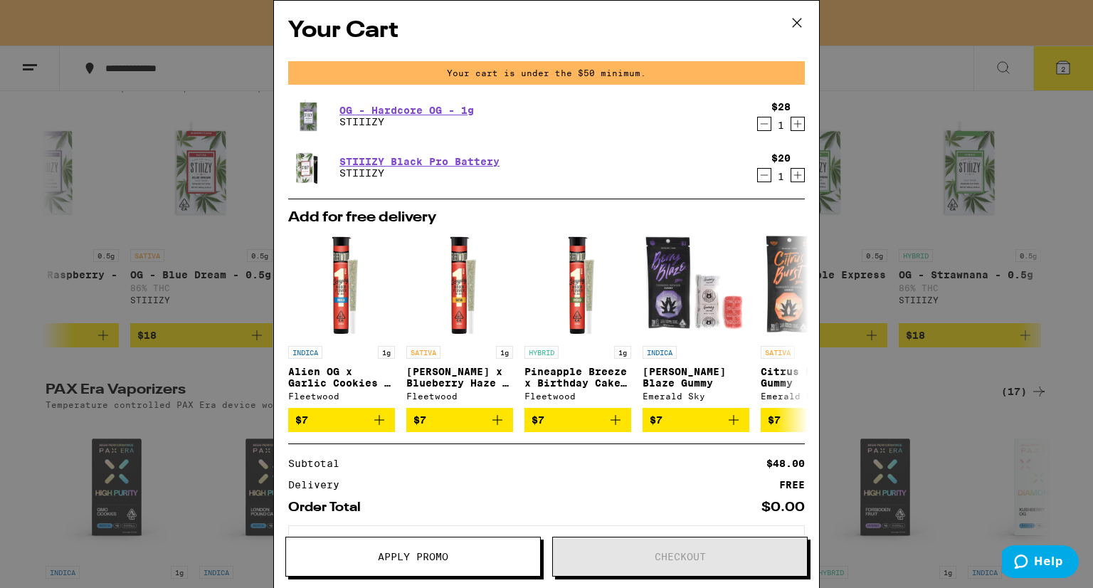
click at [487, 564] on button "Apply Promo" at bounding box center [412, 557] width 255 height 40
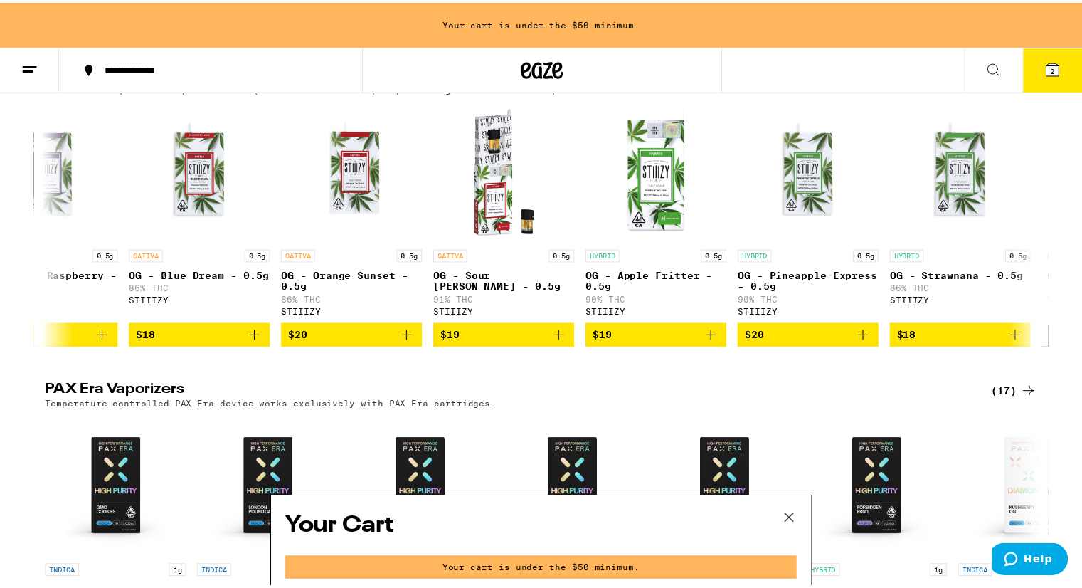
scroll to position [103, 0]
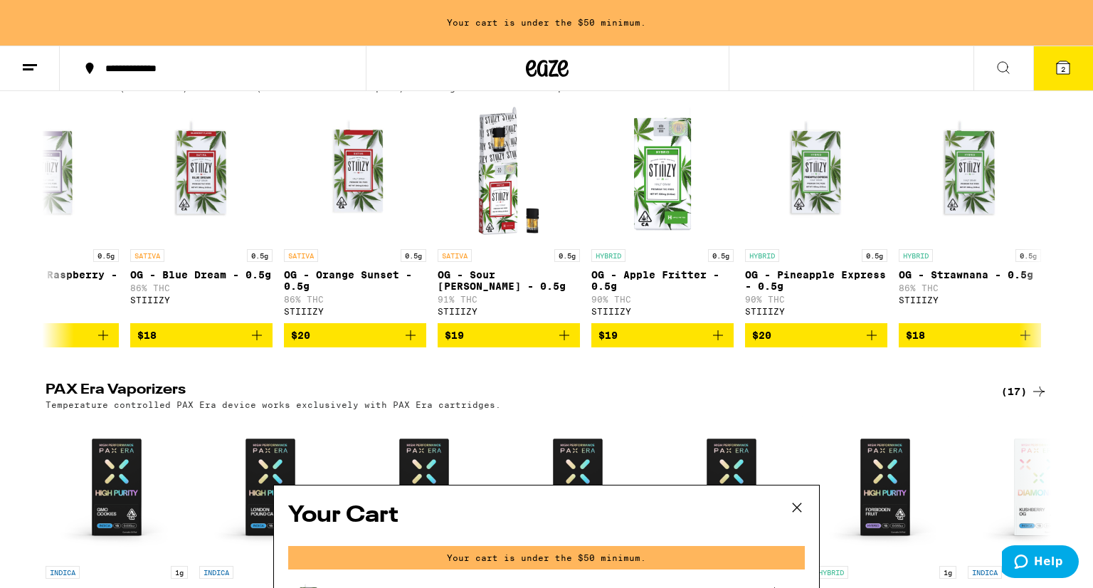
click at [1065, 78] on div "Your Cart Your cart is under the $50 minimum. OG - Hardcore OG - 1g STIIIZY $28…" at bounding box center [546, 294] width 1093 height 588
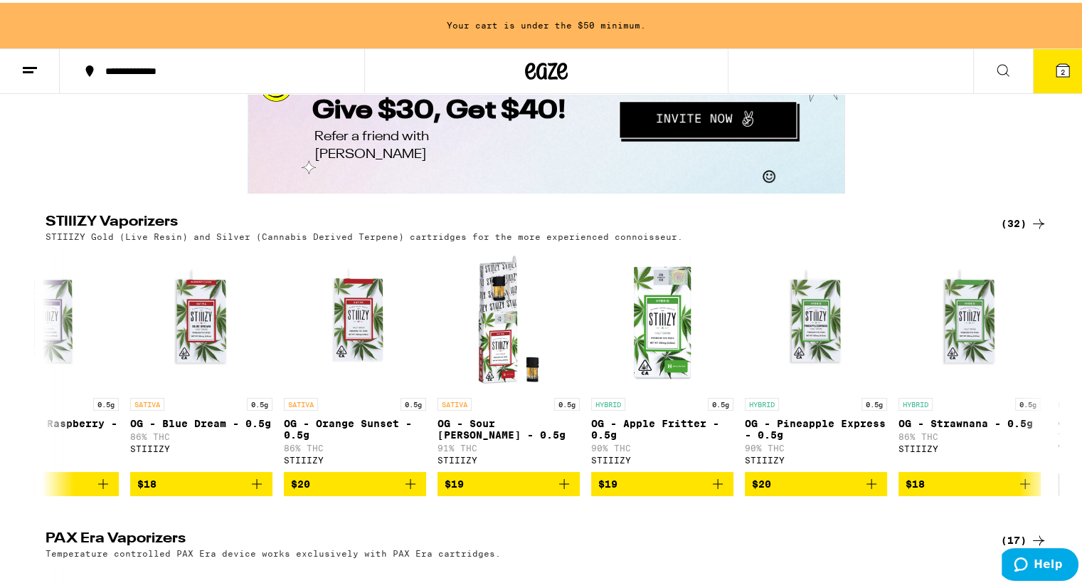
click at [1060, 63] on icon at bounding box center [1063, 67] width 17 height 17
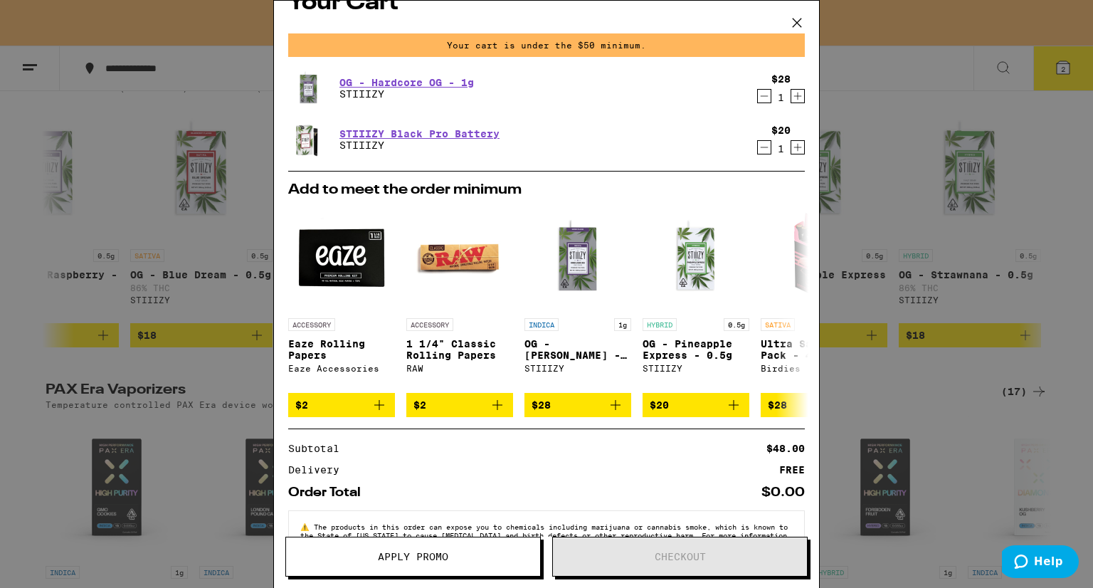
scroll to position [26, 0]
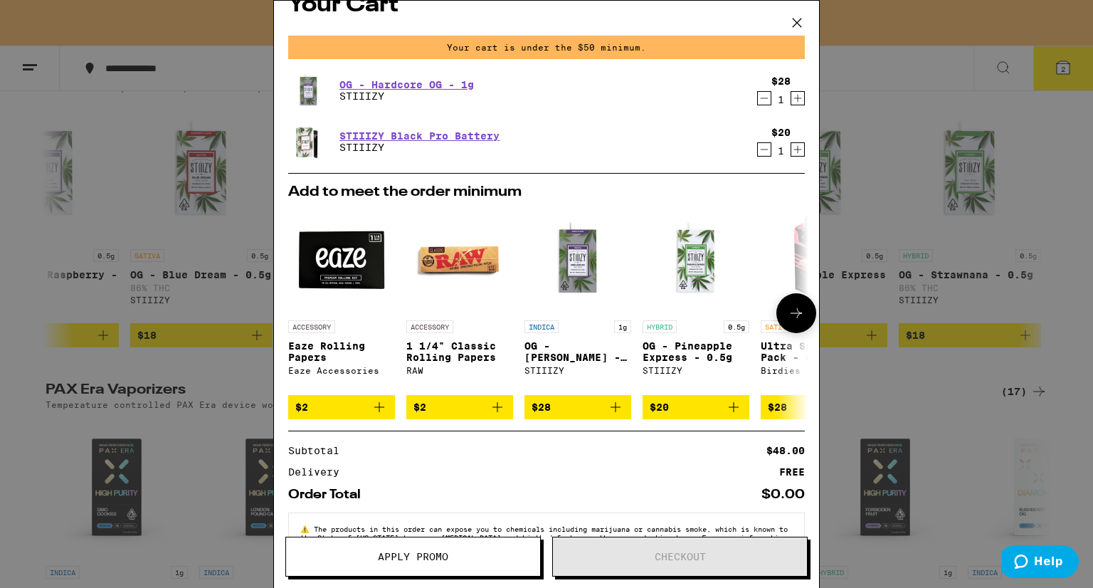
click at [791, 317] on icon at bounding box center [796, 313] width 11 height 10
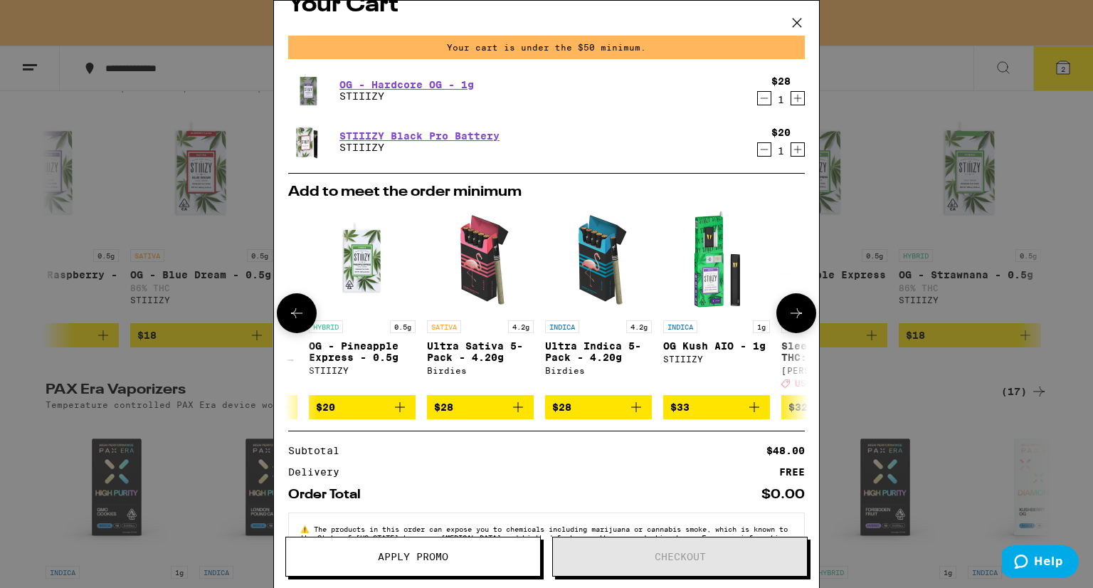
scroll to position [0, 350]
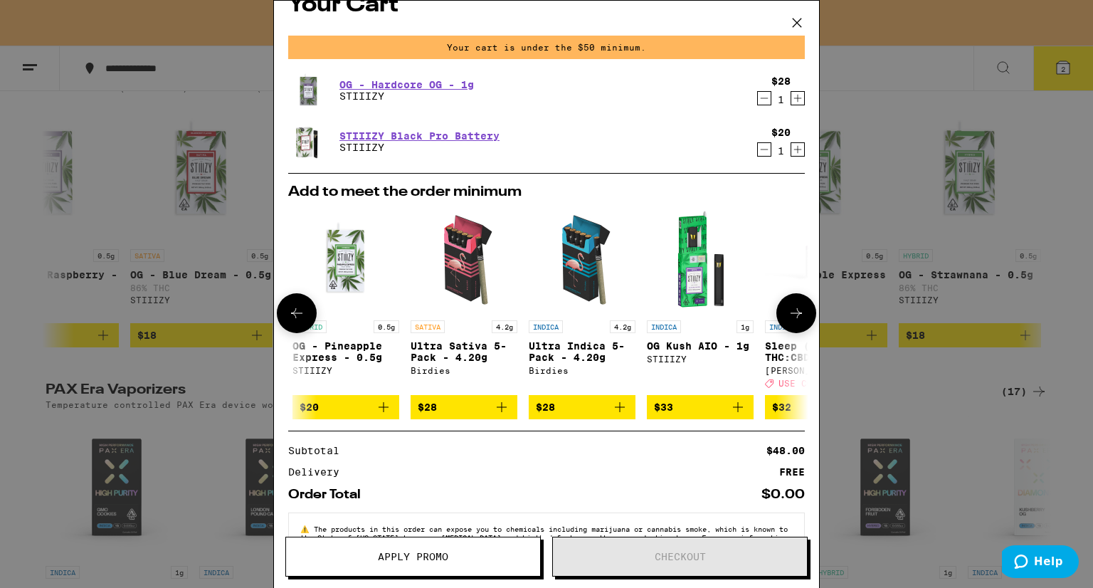
click at [788, 320] on icon at bounding box center [796, 313] width 17 height 17
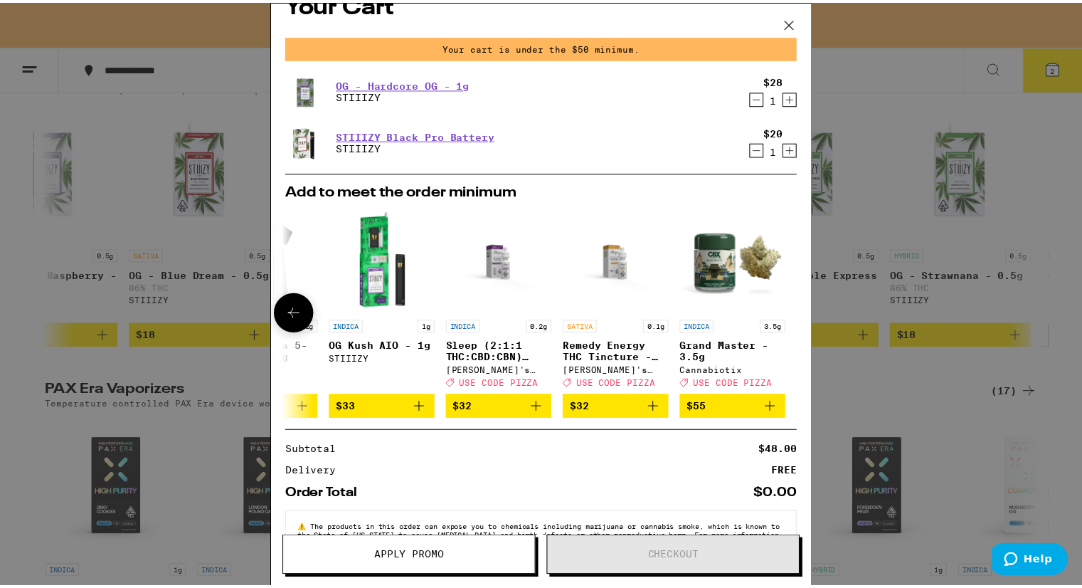
scroll to position [0, 675]
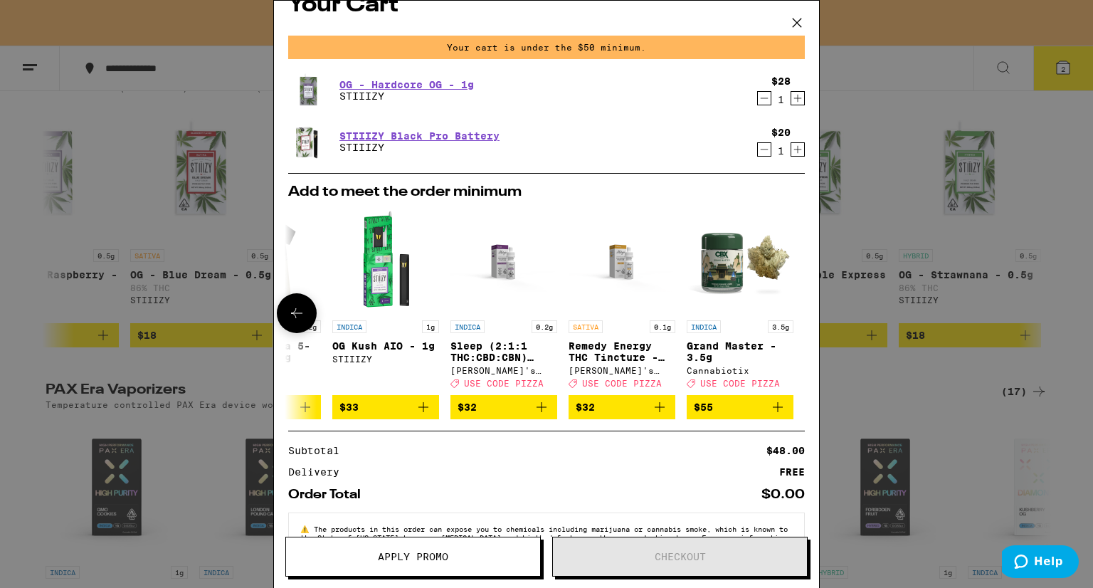
click at [786, 320] on div at bounding box center [796, 313] width 40 height 40
click at [796, 19] on icon at bounding box center [796, 22] width 21 height 21
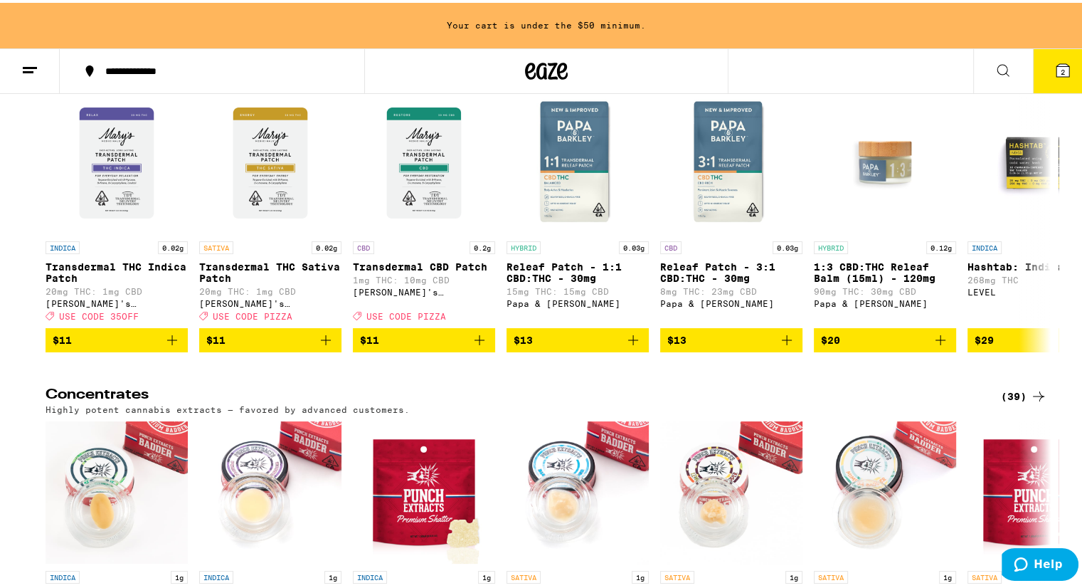
scroll to position [5146, 0]
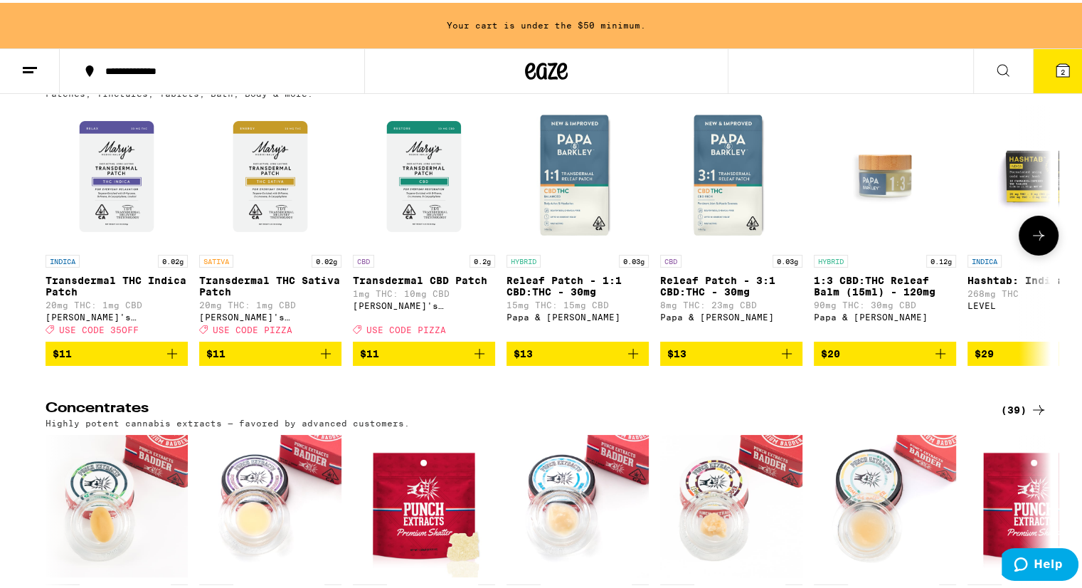
click at [475, 359] on icon "Add to bag" at bounding box center [479, 350] width 17 height 17
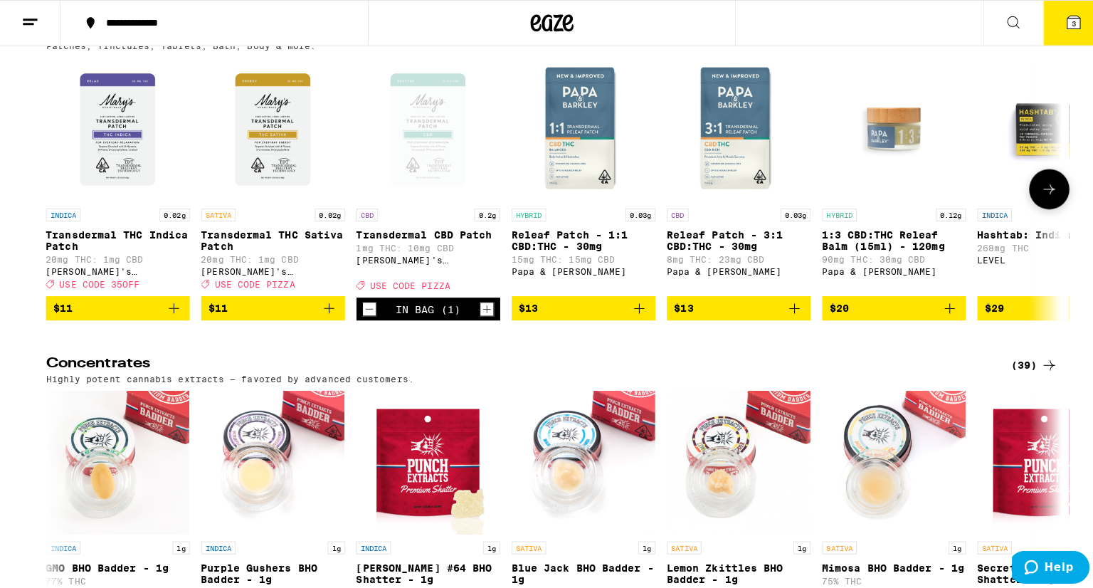
scroll to position [5100, 0]
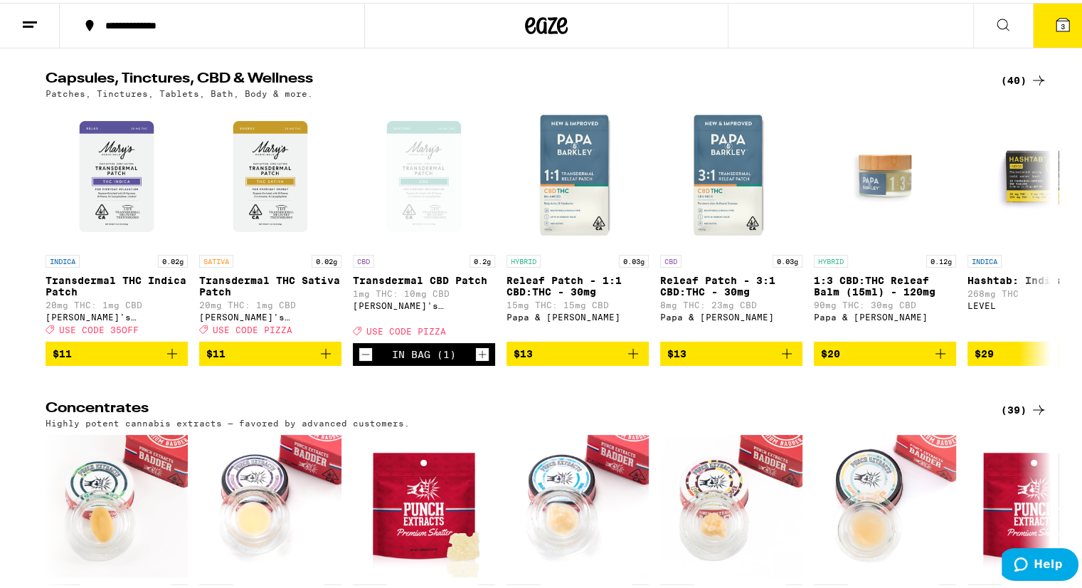
click at [1057, 27] on icon at bounding box center [1063, 22] width 13 height 13
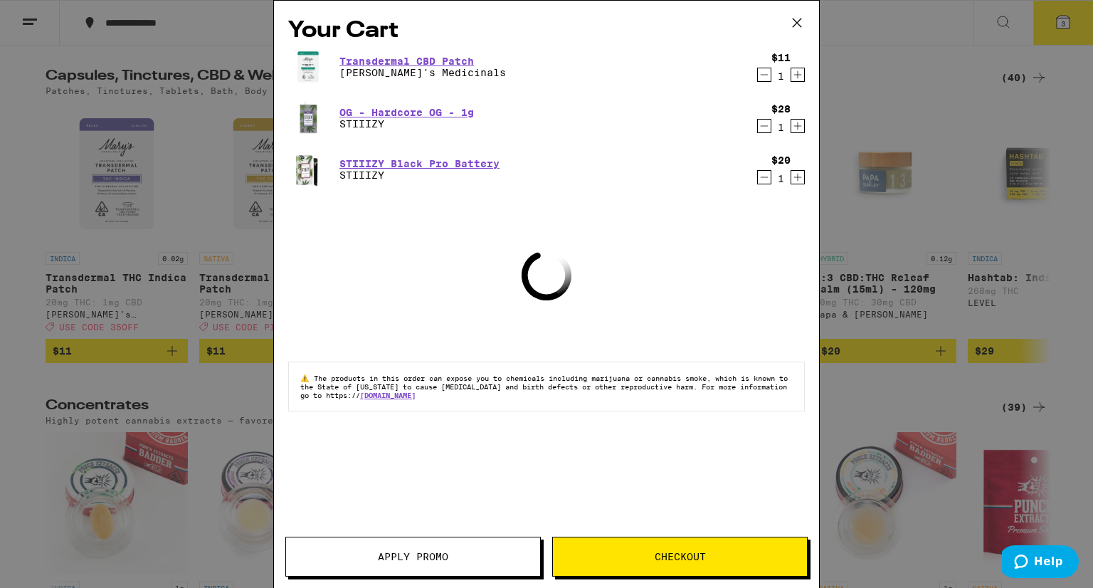
scroll to position [4954, 0]
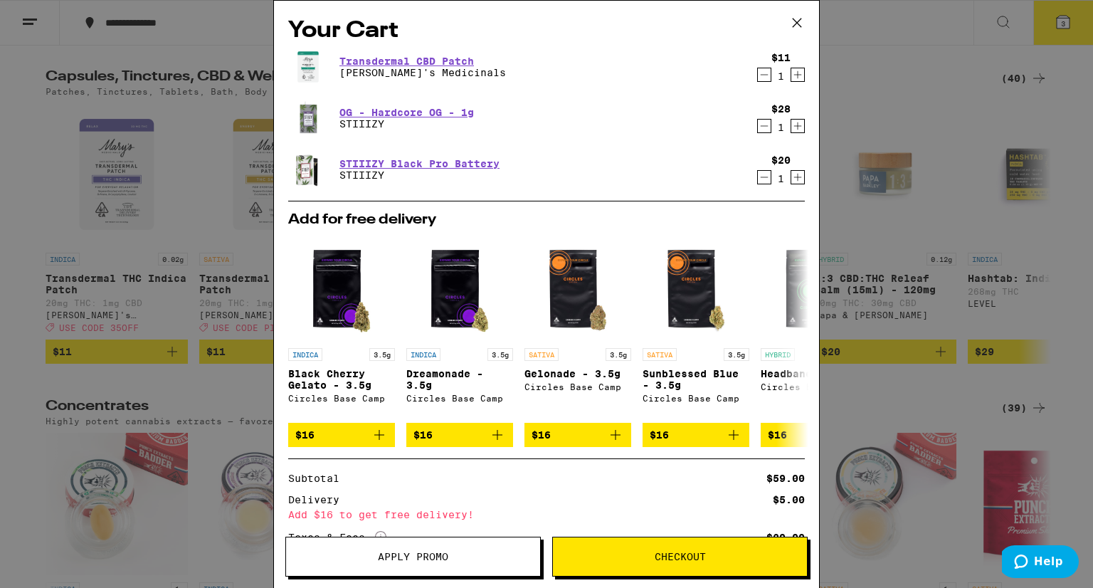
click at [794, 178] on icon "Increment" at bounding box center [798, 178] width 8 height 8
click at [758, 78] on icon "Decrement" at bounding box center [764, 74] width 13 height 17
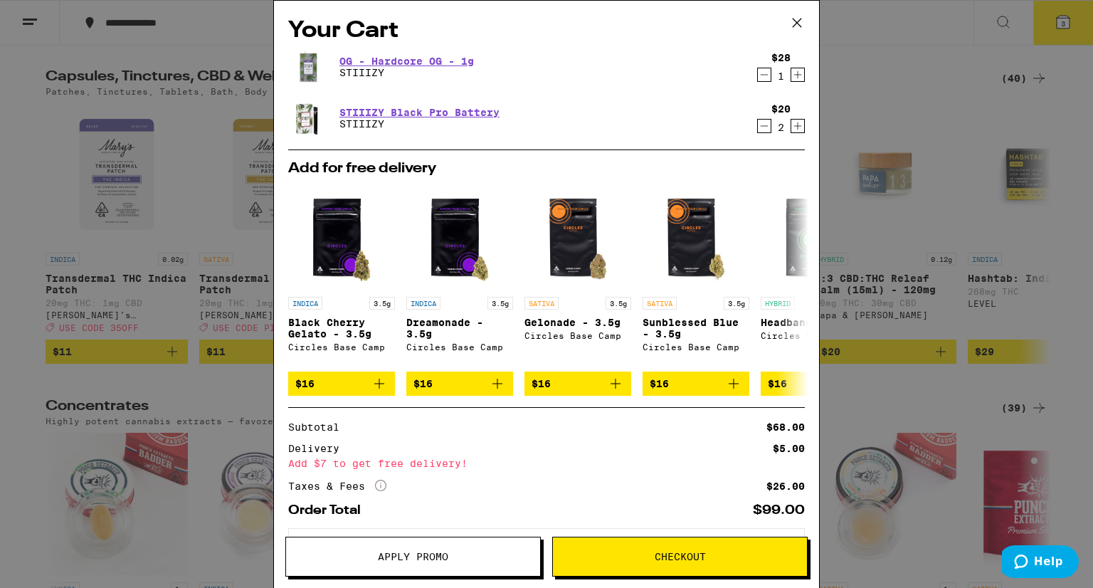
click at [713, 559] on span "Checkout" at bounding box center [680, 557] width 254 height 10
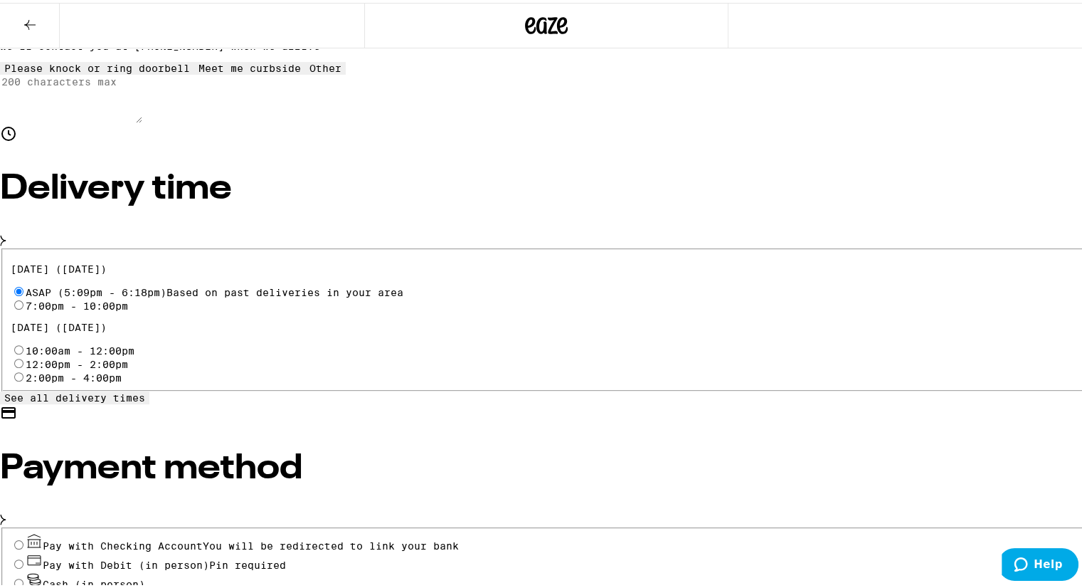
scroll to position [384, 0]
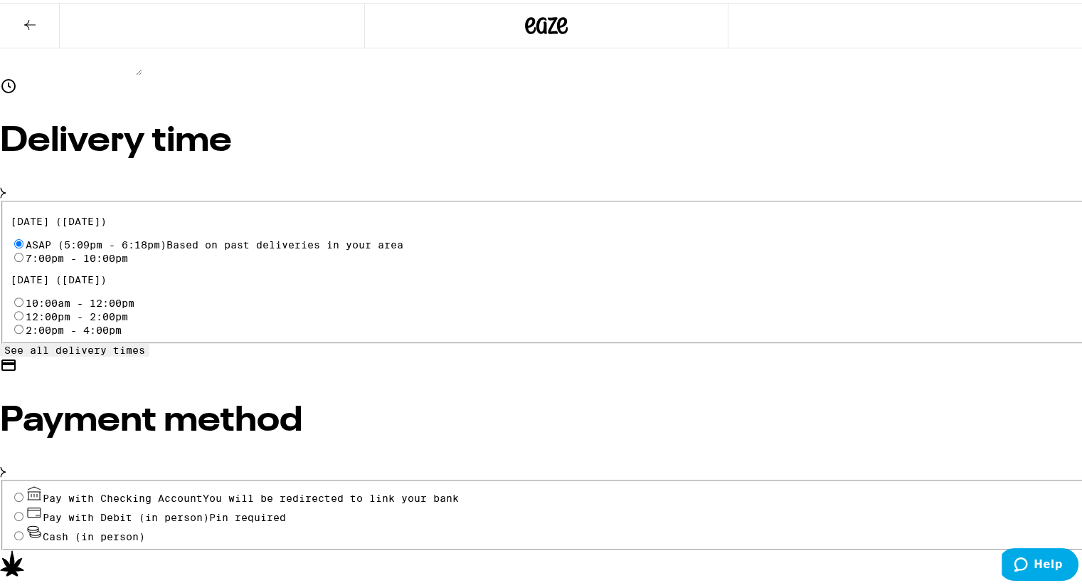
click at [164, 520] on div "Cash (in person)" at bounding box center [547, 529] width 1072 height 19
click at [165, 520] on div "Cash (in person)" at bounding box center [547, 529] width 1072 height 19
click at [23, 528] on input "Cash (in person)" at bounding box center [18, 532] width 9 height 9
radio input "true"
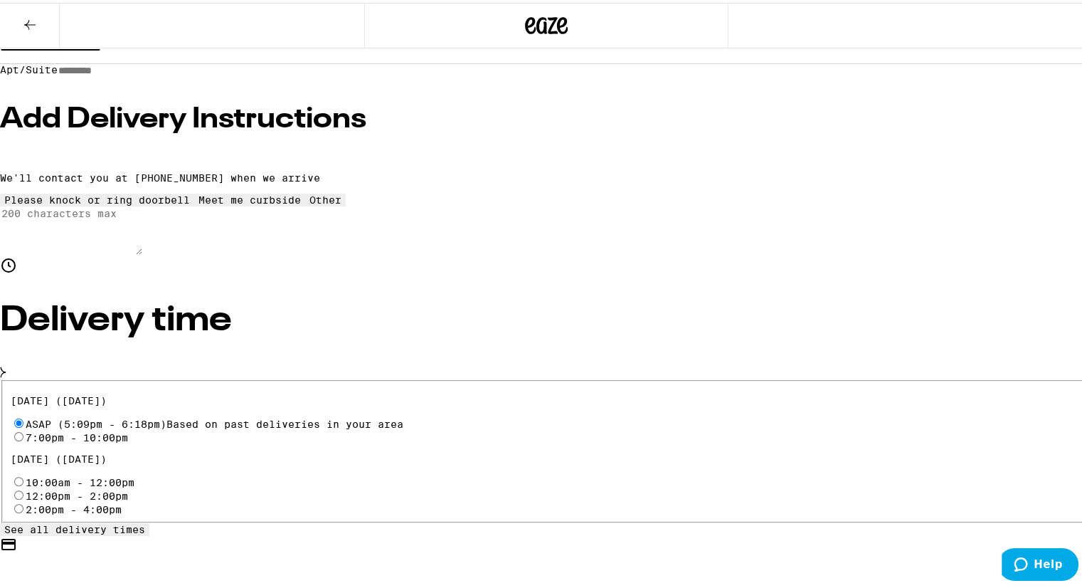
scroll to position [131, 0]
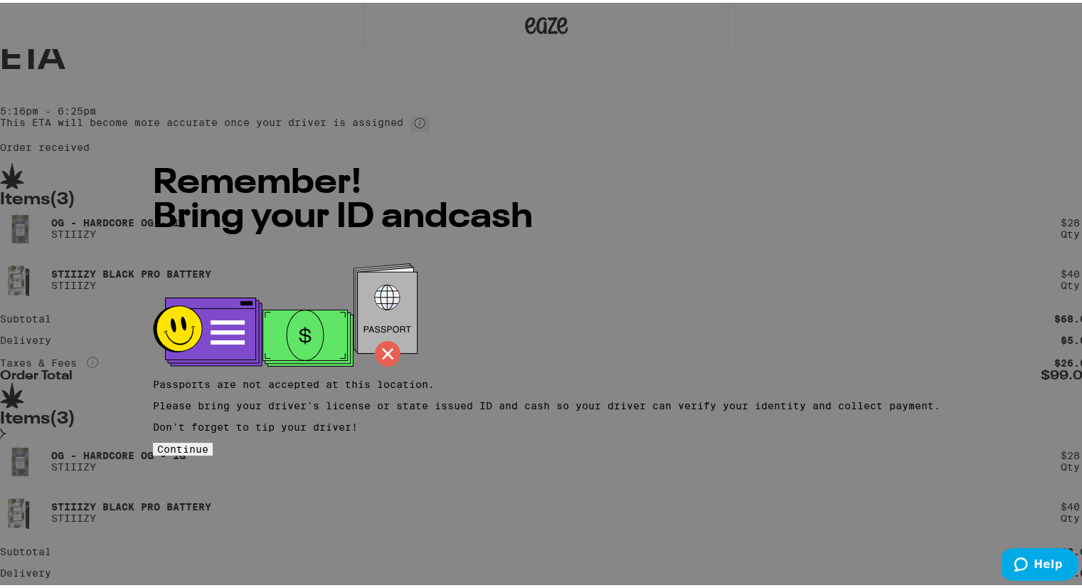
click at [213, 453] on button "Continue" at bounding box center [183, 446] width 60 height 13
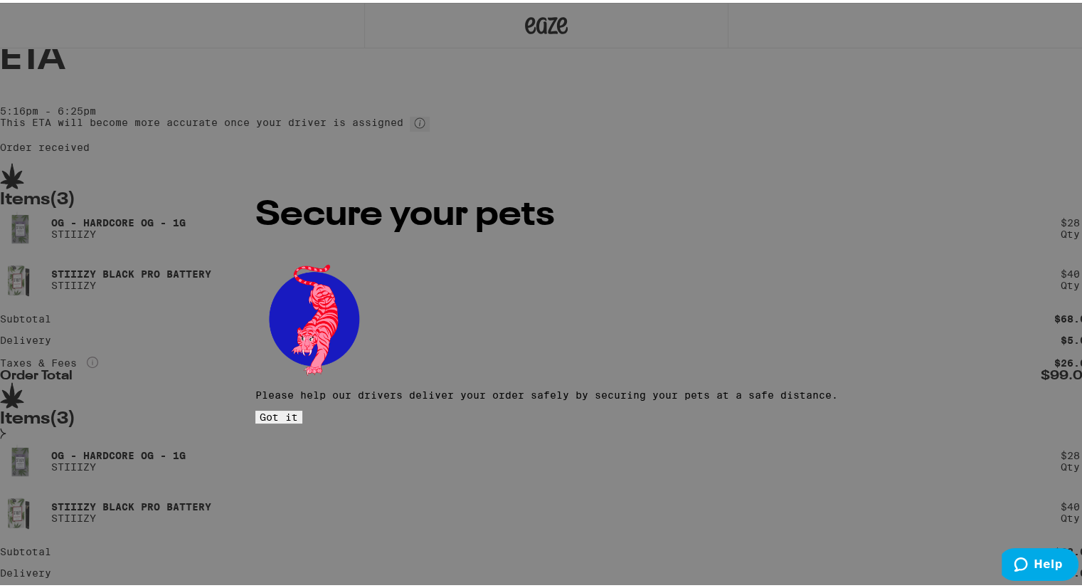
click at [302, 408] on button "Got it" at bounding box center [278, 414] width 47 height 13
